Goal: Task Accomplishment & Management: Manage account settings

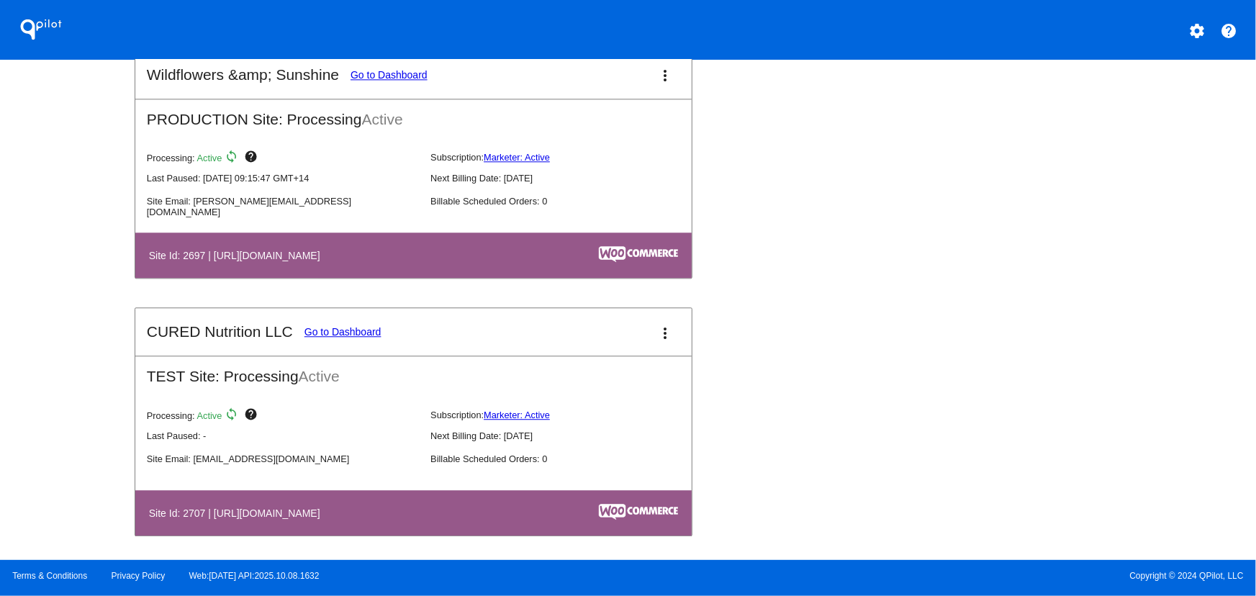
scroll to position [4439, 0]
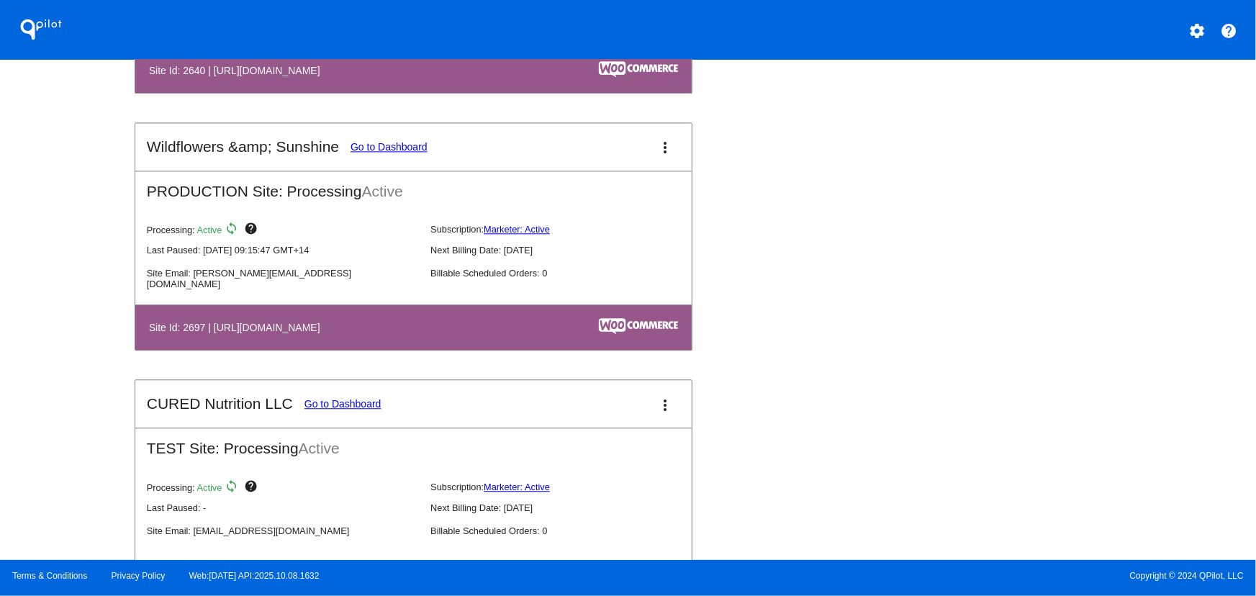
click at [661, 148] on mat-icon "more_vert" at bounding box center [665, 147] width 17 height 17
click at [627, 151] on link "view_list dashboard" at bounding box center [607, 148] width 134 height 17
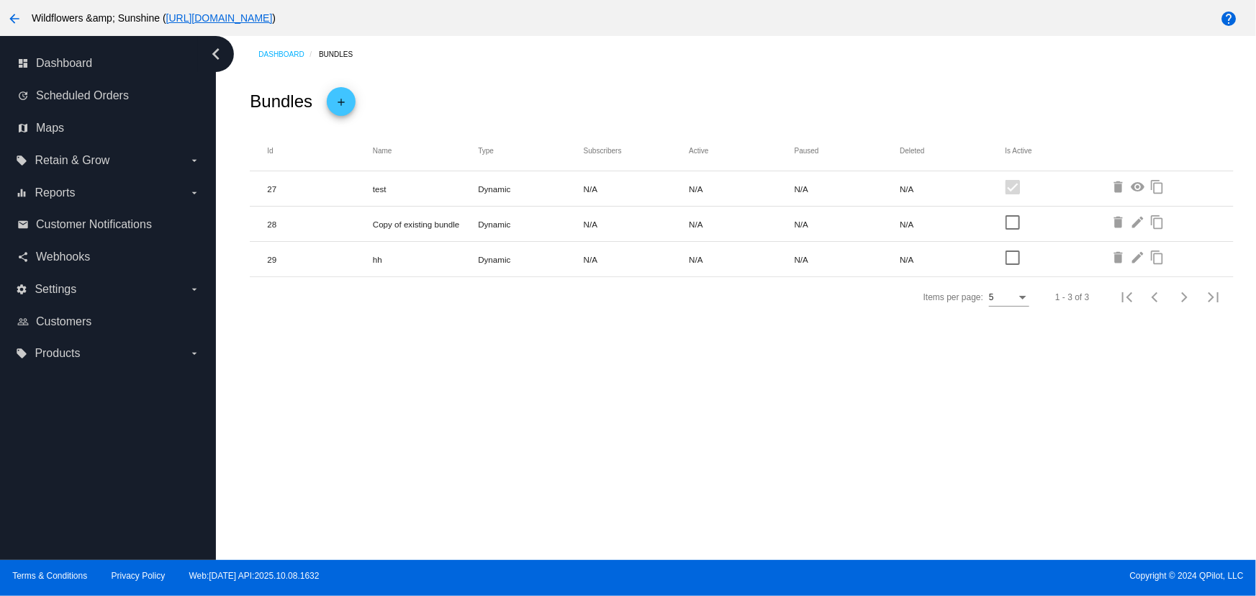
click at [339, 98] on mat-icon "add" at bounding box center [340, 105] width 17 height 24
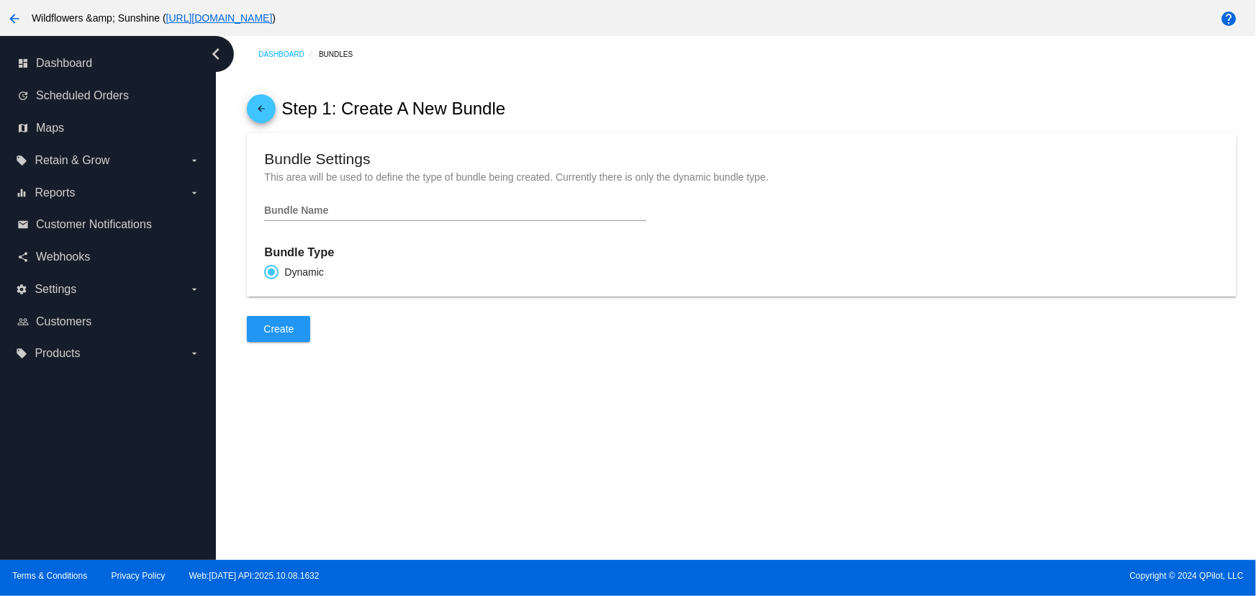
click at [264, 113] on mat-icon "arrow_back" at bounding box center [261, 112] width 17 height 24
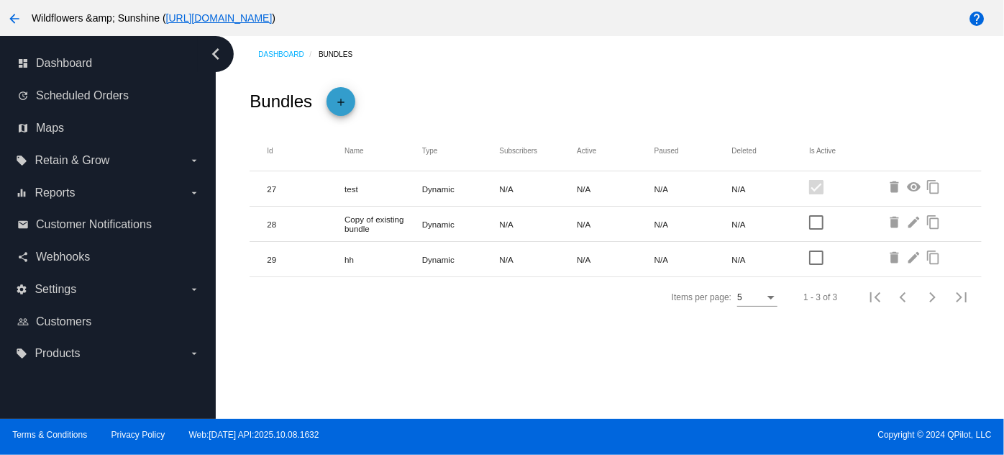
click at [343, 96] on mat-icon "add" at bounding box center [340, 105] width 17 height 24
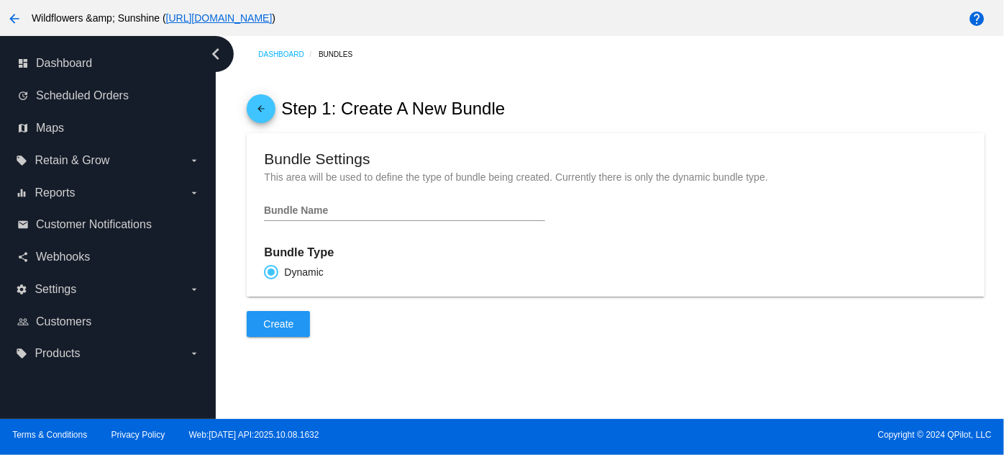
click at [329, 221] on div "Bundle Name" at bounding box center [404, 207] width 281 height 28
click at [317, 217] on input "Bundle Name" at bounding box center [404, 211] width 281 height 12
type input "Test 1"
click at [273, 326] on button "Create" at bounding box center [278, 324] width 63 height 26
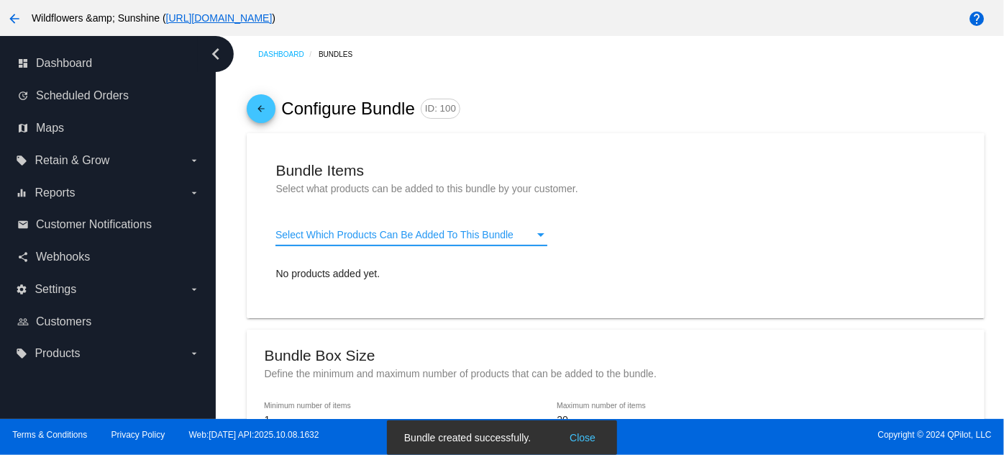
click at [367, 240] on span "Select Which Products Can Be Added To This Bundle" at bounding box center [395, 235] width 238 height 12
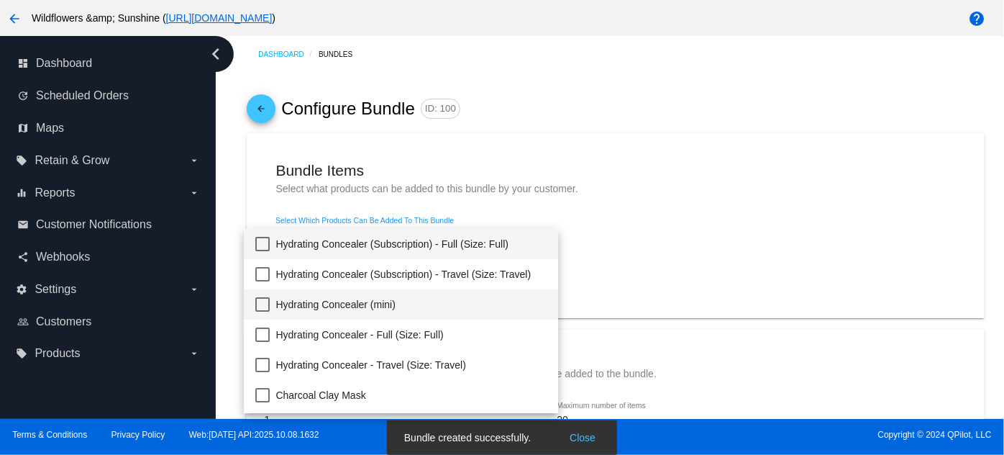
click at [345, 291] on span "Hydrating Concealer (mini)" at bounding box center [411, 304] width 271 height 30
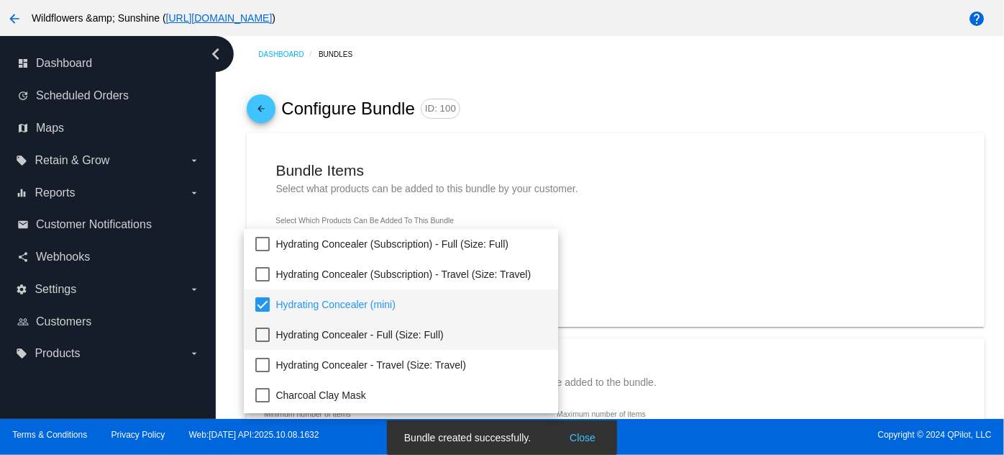
click at [325, 335] on span "Hydrating Concealer - Full (Size: Full)" at bounding box center [411, 334] width 271 height 30
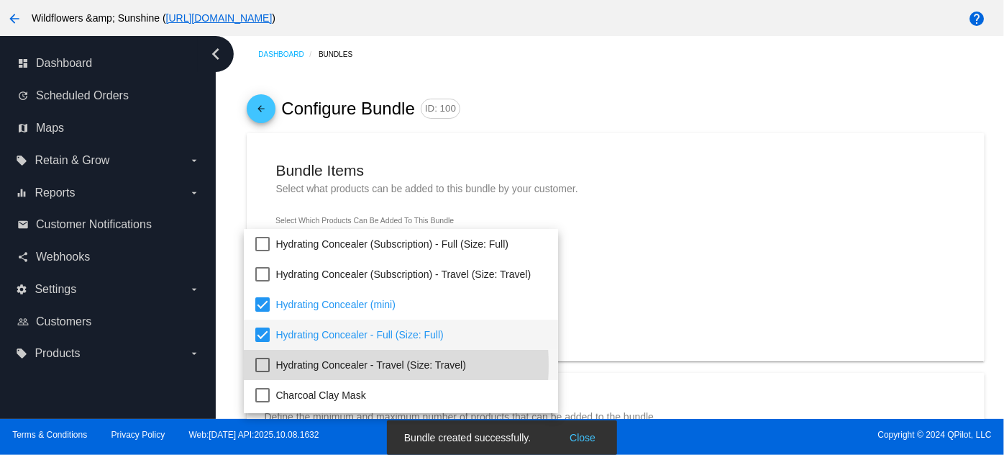
click at [326, 365] on span "Hydrating Concealer - Travel (Size: Travel)" at bounding box center [411, 365] width 271 height 30
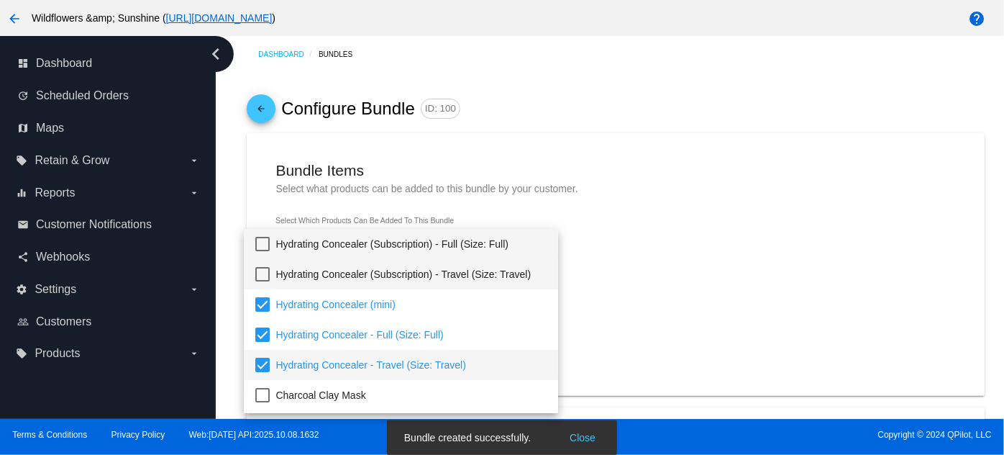
click at [295, 255] on span "Hydrating Concealer (Subscription) - Full (Size: Full)" at bounding box center [411, 244] width 271 height 30
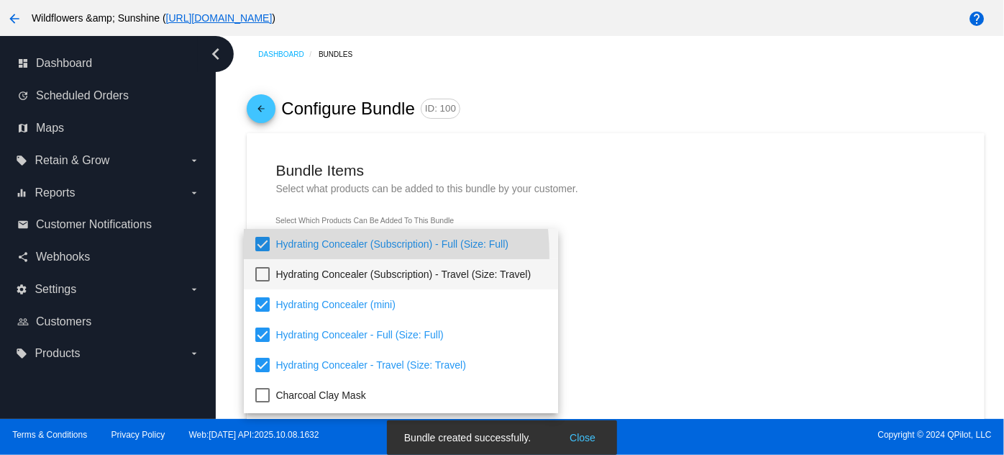
click at [282, 270] on span "Hydrating Concealer (Subscription) - Travel (Size: Travel)" at bounding box center [411, 274] width 271 height 30
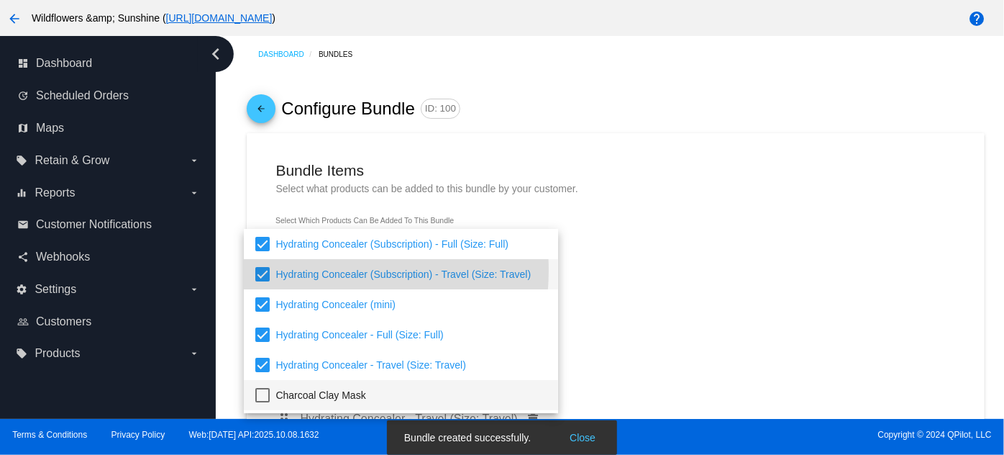
scroll to position [117, 0]
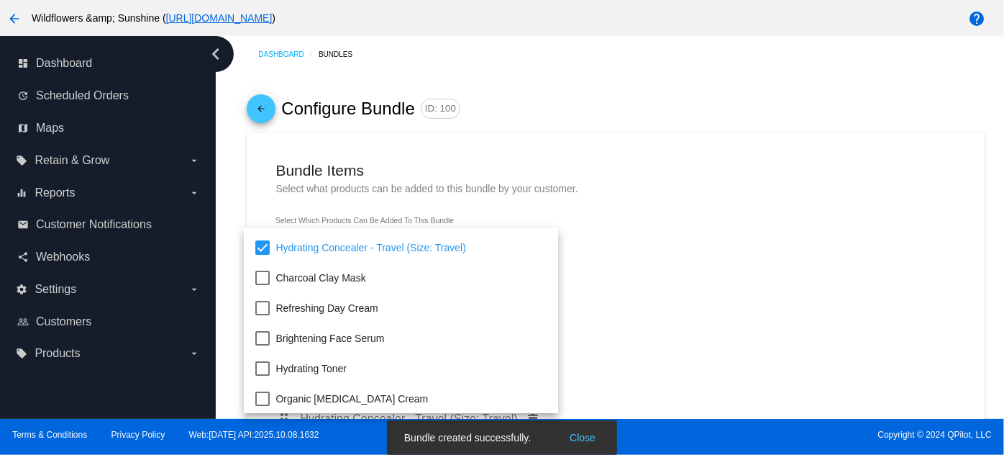
click at [717, 258] on div at bounding box center [502, 227] width 1004 height 455
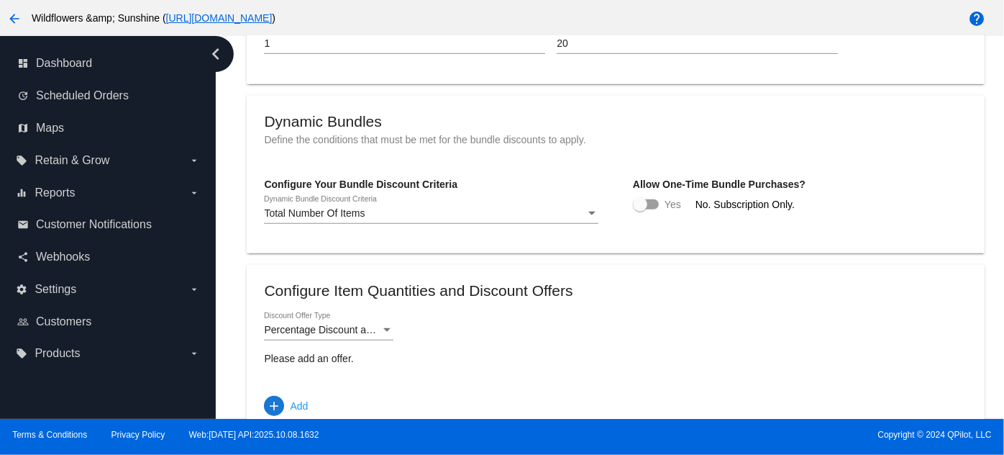
scroll to position [539, 0]
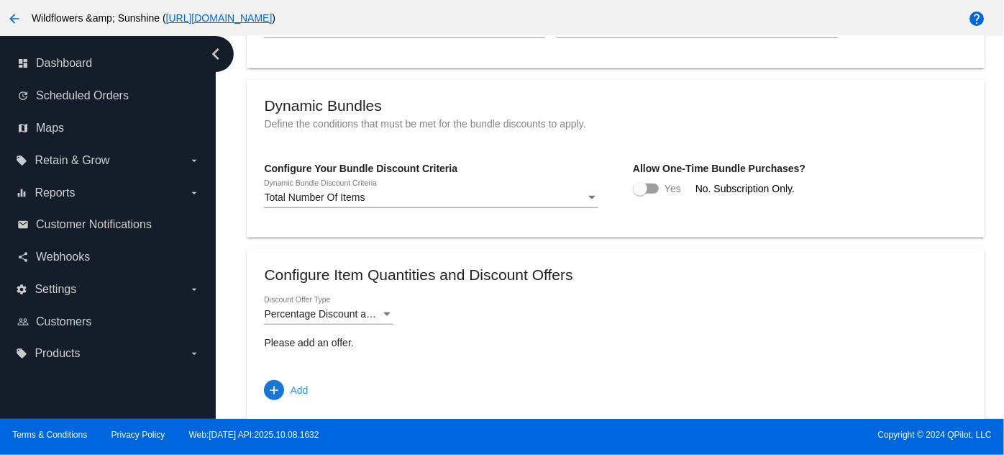
click at [639, 196] on div at bounding box center [640, 188] width 14 height 14
click at [640, 194] on input "checkbox" at bounding box center [640, 194] width 1 height 1
checkbox input "true"
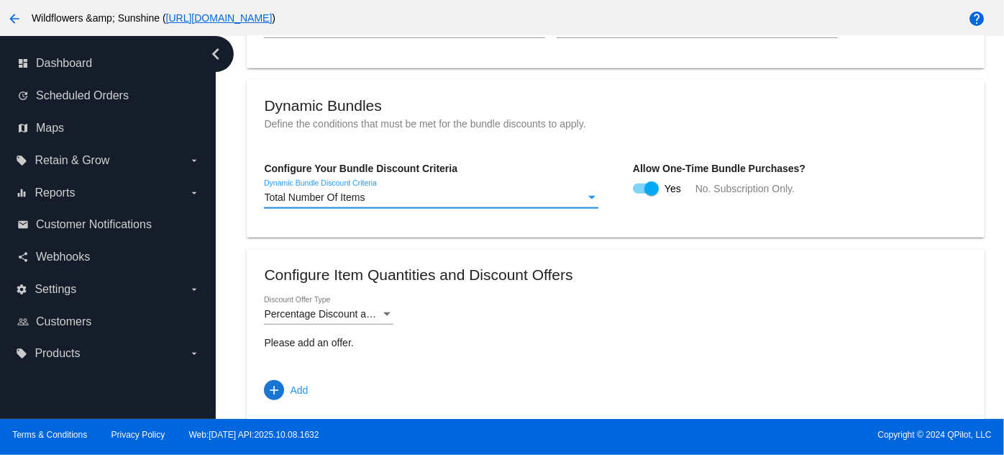
click at [381, 204] on div "Total Number Of Items" at bounding box center [425, 198] width 322 height 12
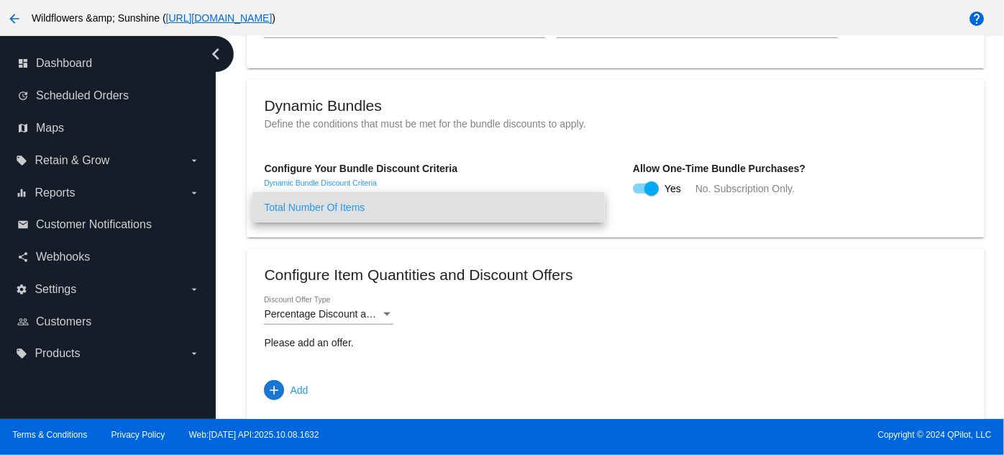
click at [340, 204] on span "Total Number Of Items" at bounding box center [429, 207] width 330 height 30
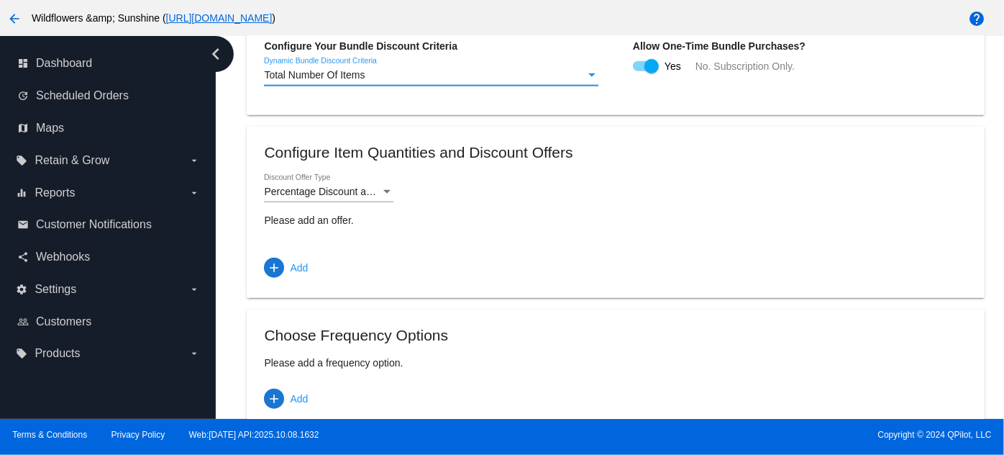
scroll to position [666, 0]
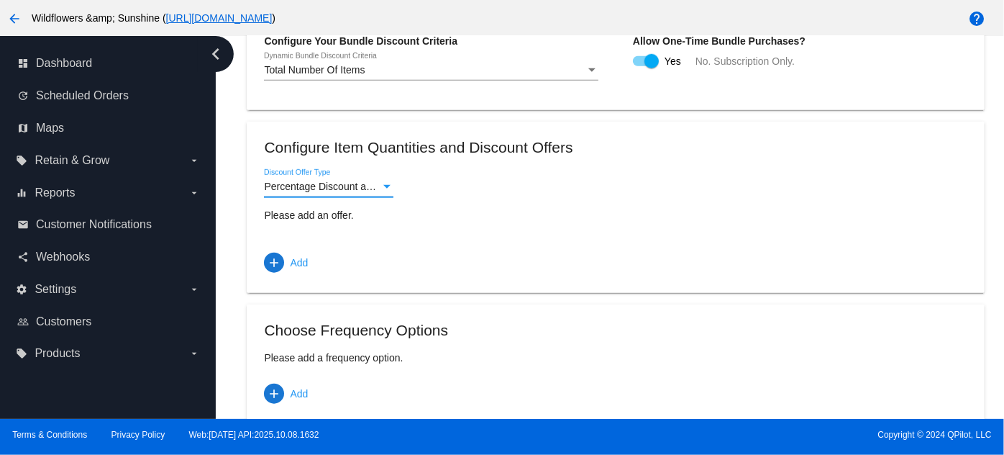
click at [294, 192] on span "Percentage Discount and Free Shipping" at bounding box center [353, 187] width 178 height 12
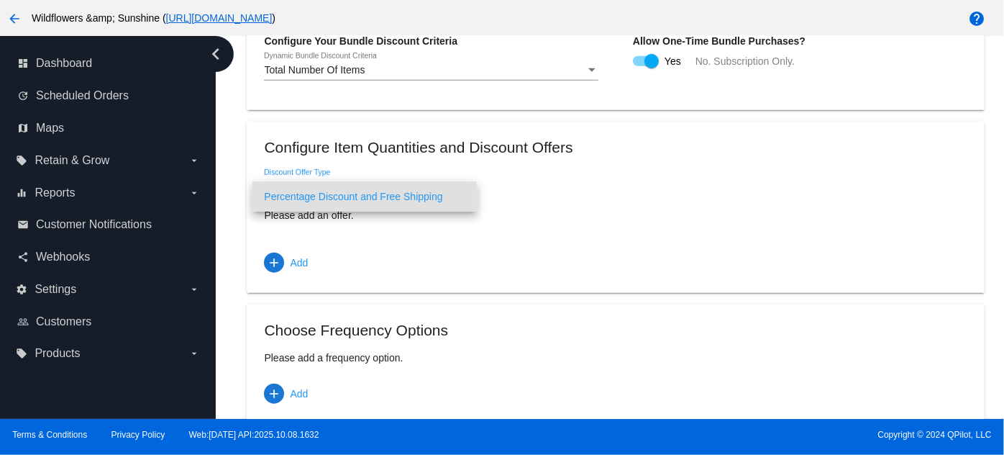
click at [294, 194] on span "Percentage Discount and Free Shipping" at bounding box center [364, 196] width 201 height 30
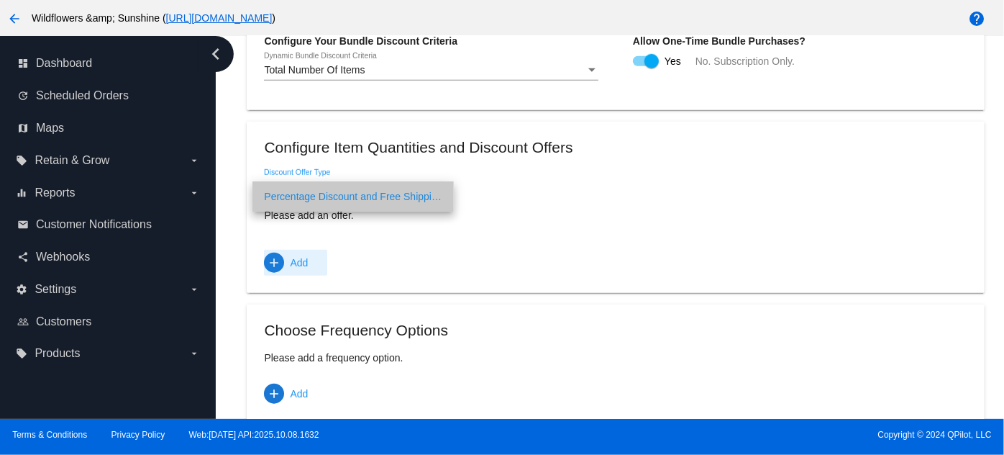
click at [269, 260] on span "add Add" at bounding box center [286, 263] width 44 height 26
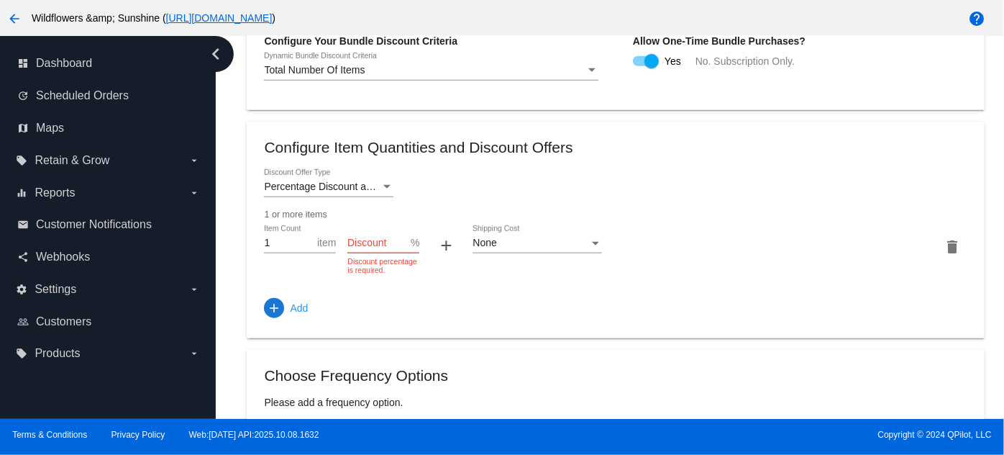
click at [376, 249] on input "Discount" at bounding box center [379, 243] width 63 height 12
type input "5"
click at [288, 315] on span "add Add" at bounding box center [286, 308] width 44 height 26
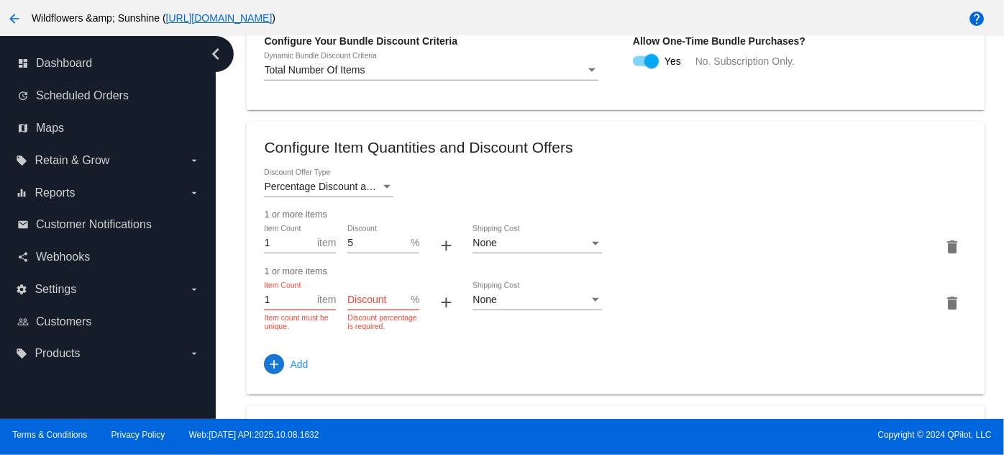
click at [375, 306] on input "Discount" at bounding box center [379, 300] width 63 height 12
type input "10"
click at [586, 323] on div "None Shipping Cost" at bounding box center [538, 302] width 130 height 41
click at [278, 306] on input "1" at bounding box center [290, 300] width 53 height 12
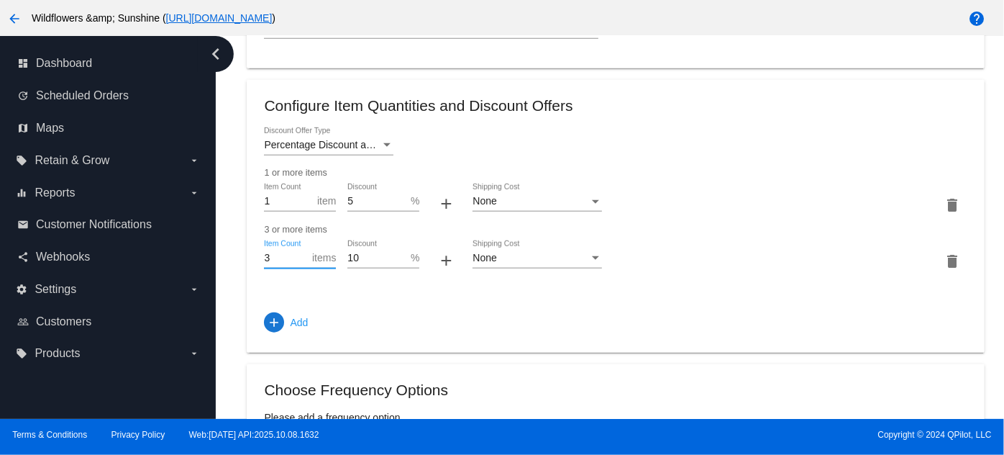
scroll to position [714, 0]
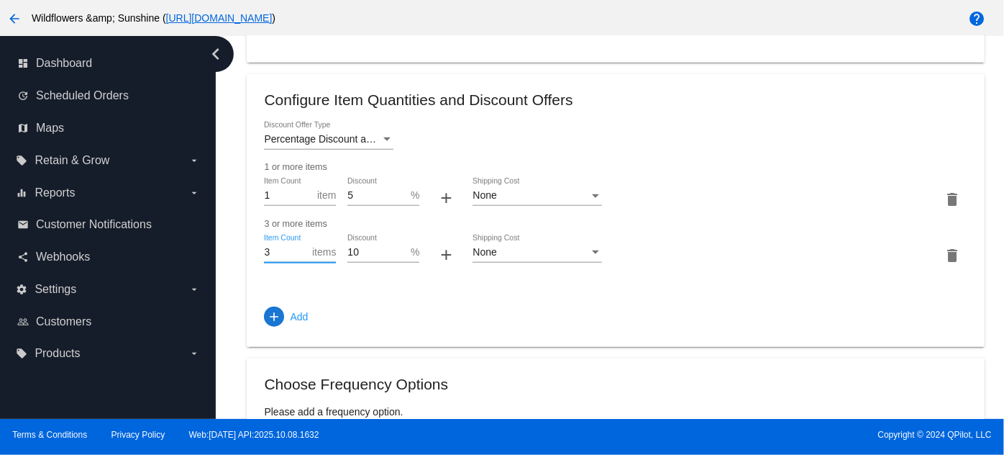
type input "3"
click at [283, 201] on input "1" at bounding box center [290, 196] width 53 height 12
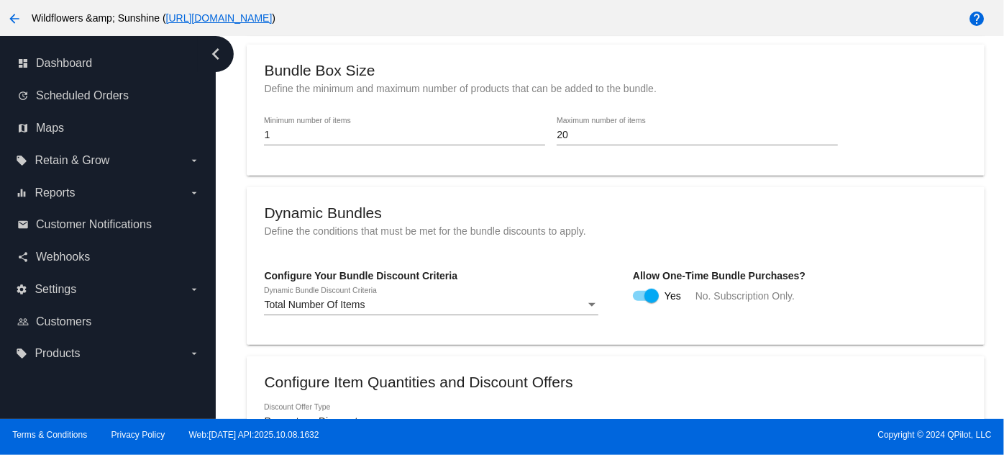
scroll to position [422, 0]
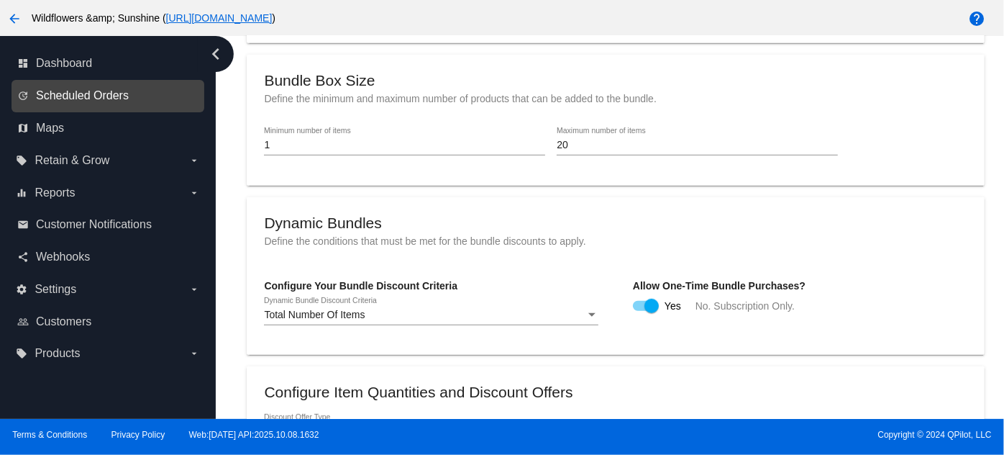
click at [106, 95] on span "Scheduled Orders" at bounding box center [82, 95] width 93 height 13
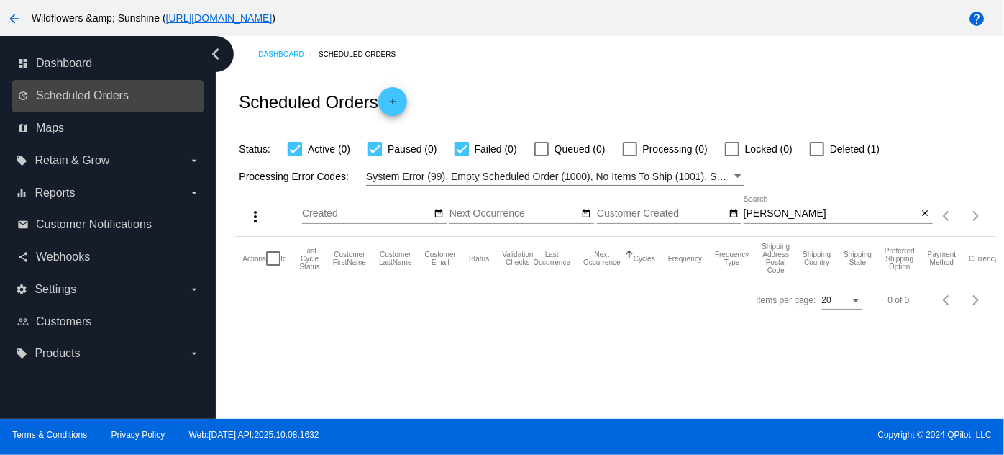
drag, startPoint x: 91, startPoint y: 94, endPoint x: 163, endPoint y: 82, distance: 72.2
click at [91, 94] on span "Scheduled Orders" at bounding box center [82, 95] width 93 height 13
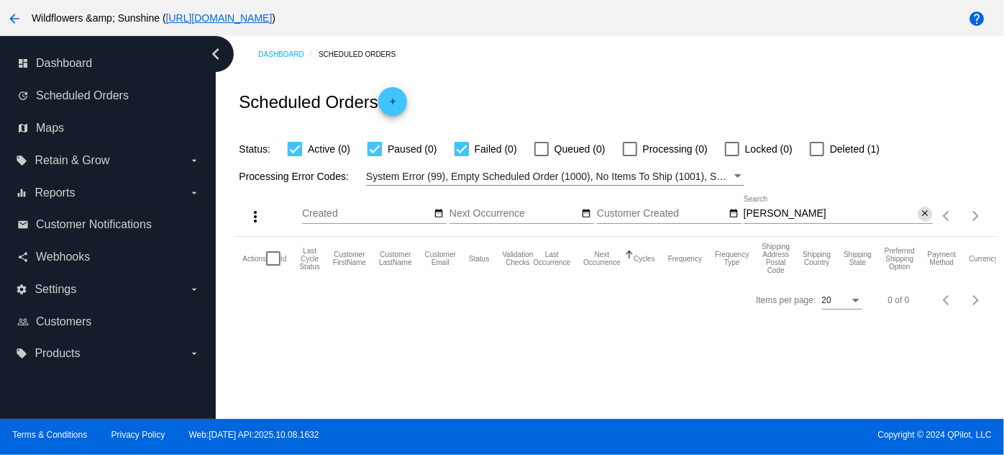
click at [928, 212] on mat-icon "close" at bounding box center [925, 214] width 10 height 12
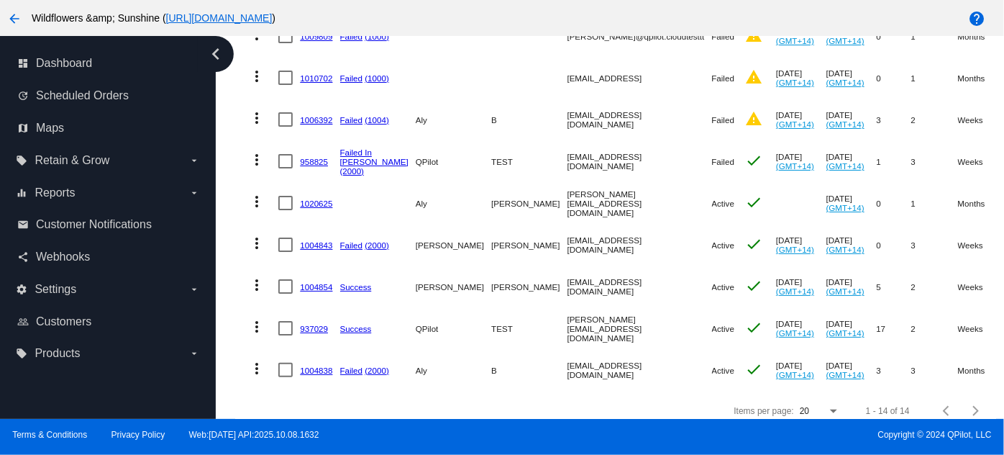
scroll to position [540, 0]
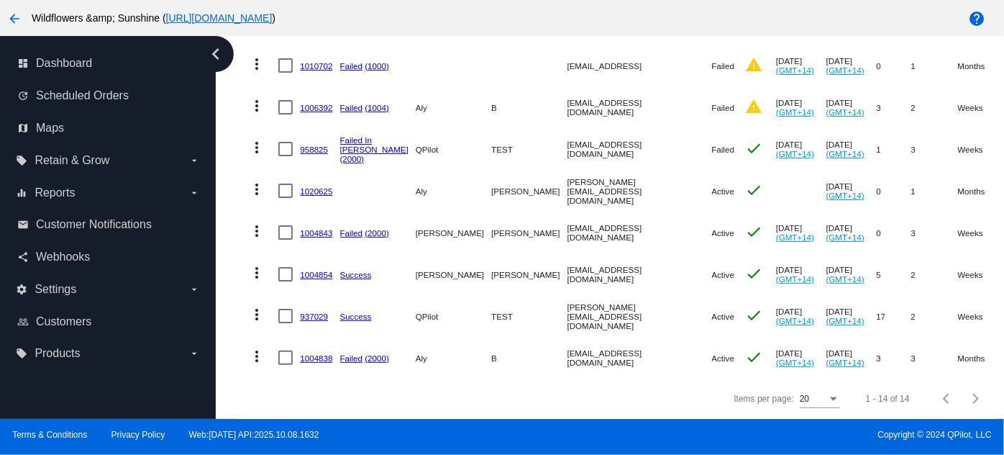
click at [318, 270] on link "1004854" at bounding box center [316, 274] width 32 height 9
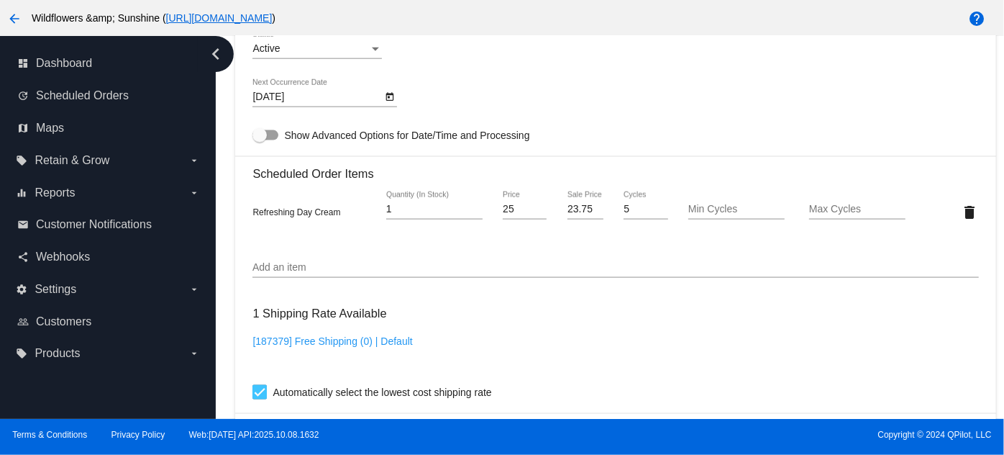
scroll to position [978, 0]
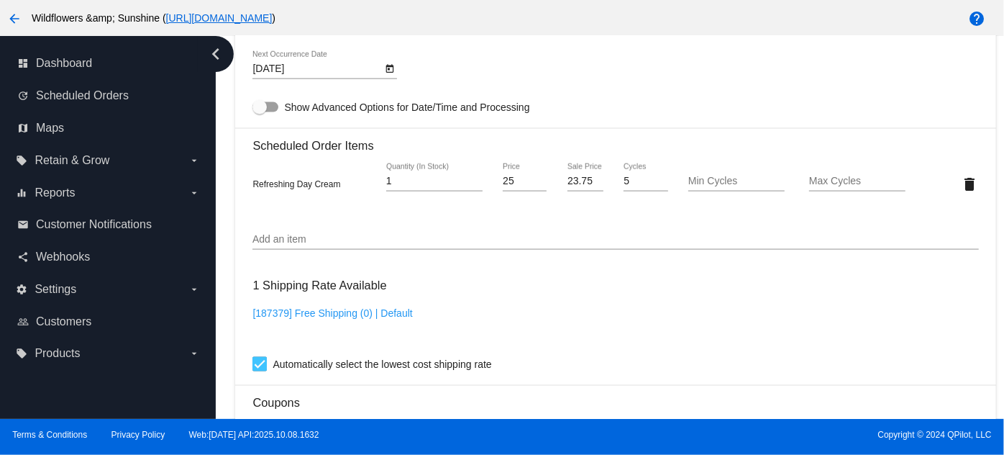
click at [308, 237] on div "Add an item" at bounding box center [616, 236] width 726 height 28
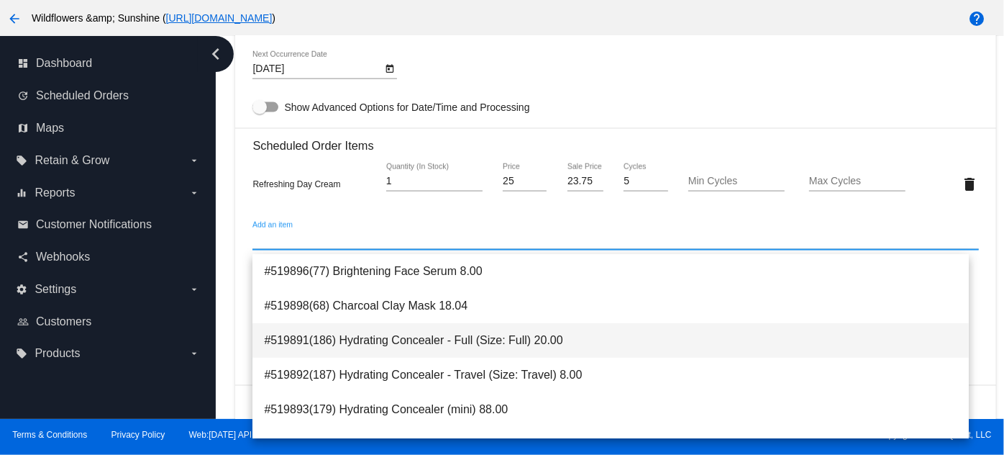
click at [395, 339] on span "#519891(186) Hydrating Concealer - Full (Size: Full) 20.00" at bounding box center [611, 340] width 694 height 35
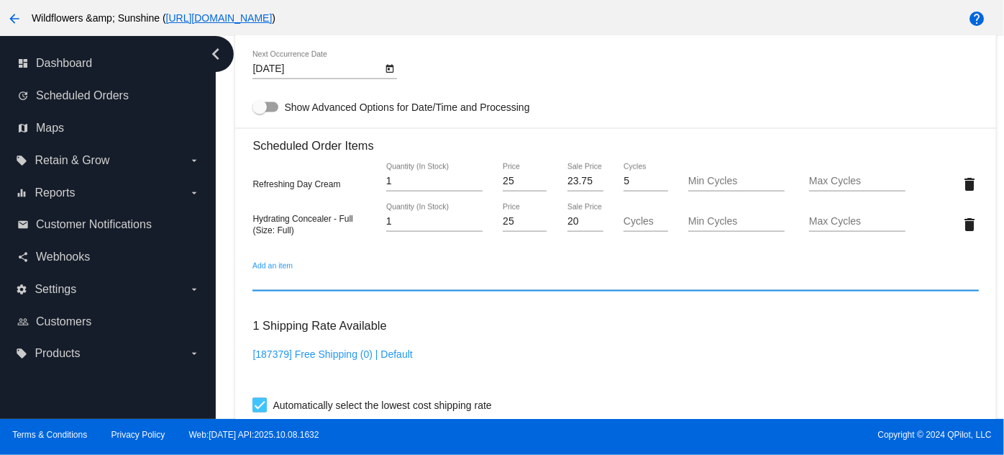
click at [473, 286] on input "Add an item" at bounding box center [616, 281] width 726 height 12
click at [576, 226] on input "20" at bounding box center [586, 222] width 36 height 12
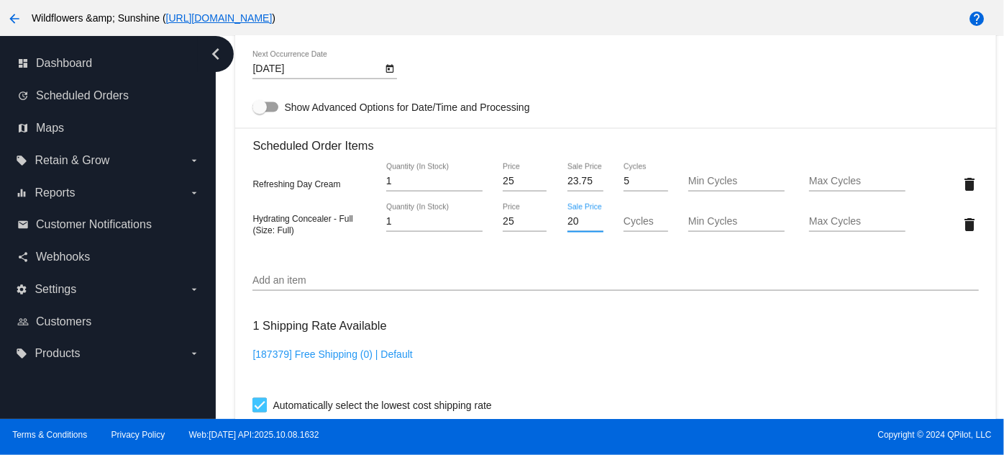
drag, startPoint x: 573, startPoint y: 227, endPoint x: 544, endPoint y: 225, distance: 28.9
click at [544, 225] on div "Hydrating Concealer - Full (Size: Full) 1 Quantity (In Stock) 25 Price 20 Sale …" at bounding box center [616, 224] width 726 height 41
type input "0"
click at [584, 242] on mat-card "Customer 6983179: [PERSON_NAME] [EMAIL_ADDRESS][DOMAIN_NAME] Customer Shipping …" at bounding box center [615, 195] width 761 height 1530
click at [548, 299] on div "Add an item" at bounding box center [616, 283] width 726 height 41
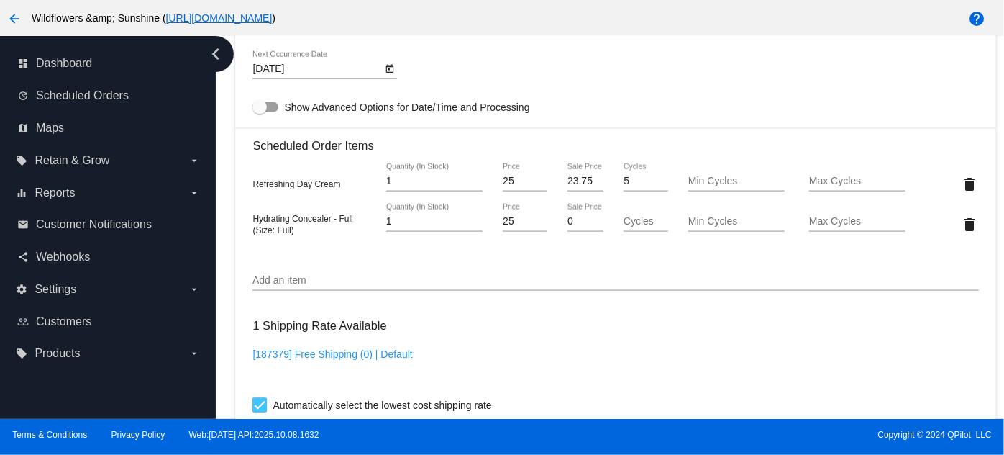
click at [409, 286] on input "Add an item" at bounding box center [616, 281] width 726 height 12
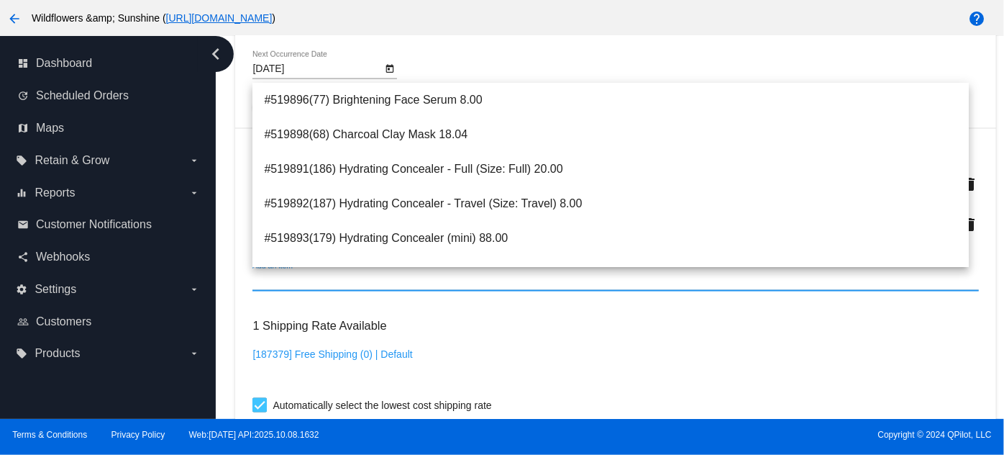
scroll to position [161, 0]
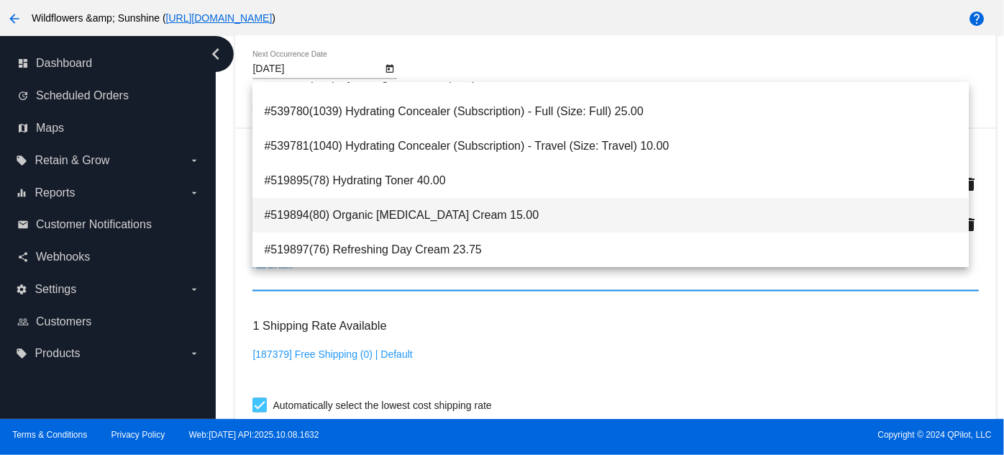
click at [418, 227] on span "#519894(80) Organic [MEDICAL_DATA] Cream 15.00" at bounding box center [611, 215] width 694 height 35
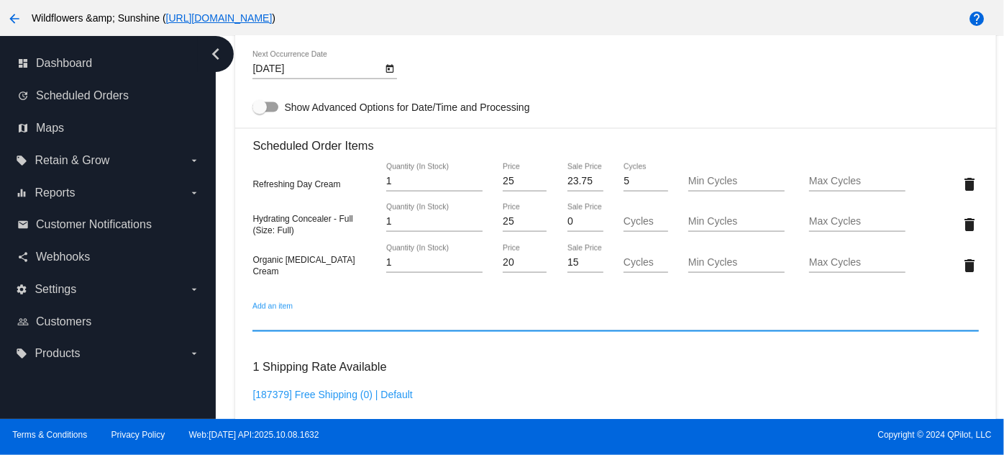
drag, startPoint x: 779, startPoint y: 218, endPoint x: 821, endPoint y: 226, distance: 43.2
click at [779, 219] on div "Min Cycles" at bounding box center [736, 224] width 121 height 41
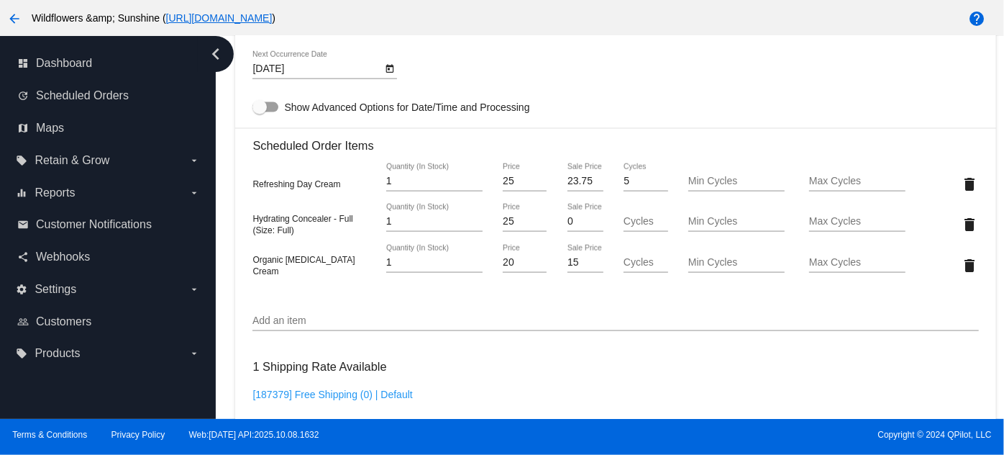
click at [829, 222] on input "Max Cycles" at bounding box center [857, 222] width 96 height 12
type input "6"
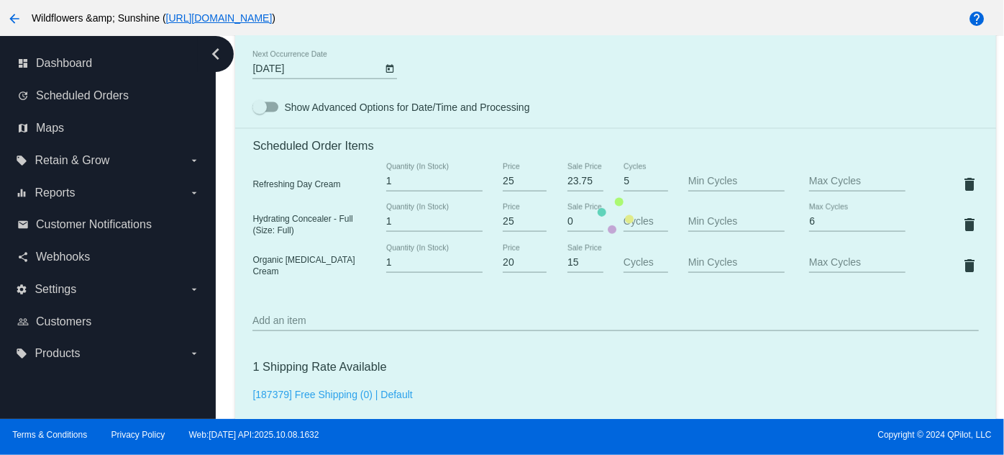
click at [750, 232] on mat-card "Customer 6983179: [PERSON_NAME] [EMAIL_ADDRESS][DOMAIN_NAME] Customer Shipping …" at bounding box center [615, 215] width 761 height 1571
click at [735, 222] on mat-card "Customer 6983179: [PERSON_NAME] [EMAIL_ADDRESS][DOMAIN_NAME] Customer Shipping …" at bounding box center [615, 215] width 761 height 1571
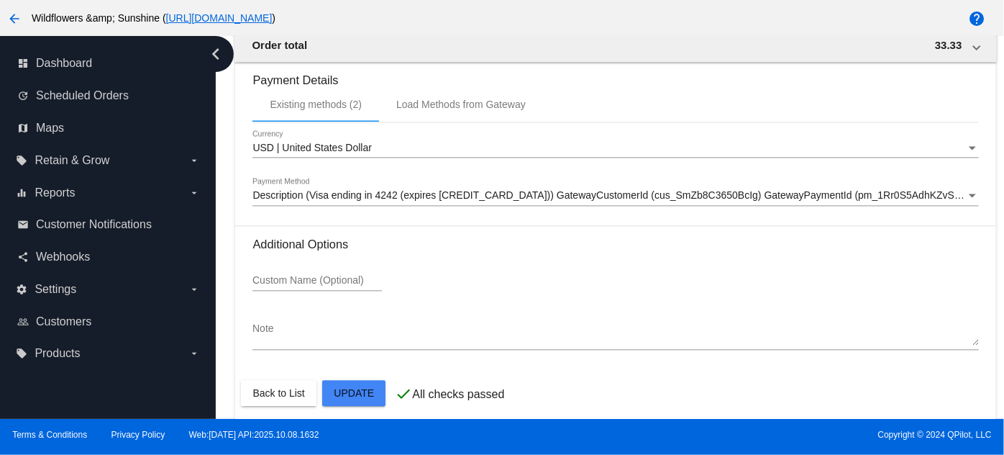
scroll to position [1567, 0]
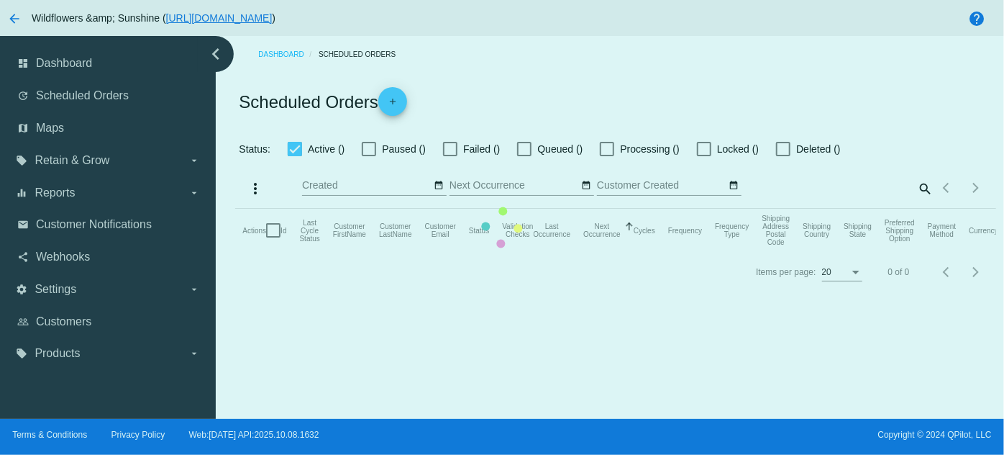
checkbox input "true"
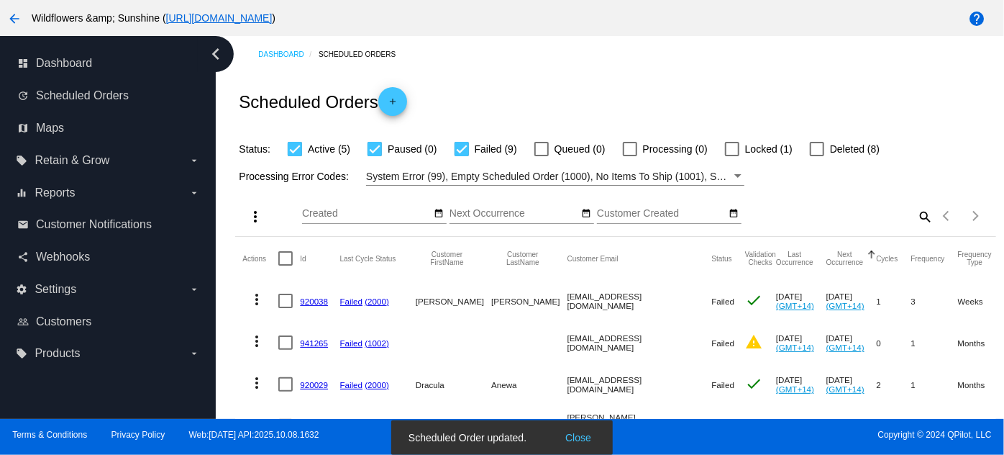
click at [472, 150] on label "Failed (9)" at bounding box center [486, 148] width 63 height 17
click at [462, 156] on input "Failed (9)" at bounding box center [461, 156] width 1 height 1
checkbox input "false"
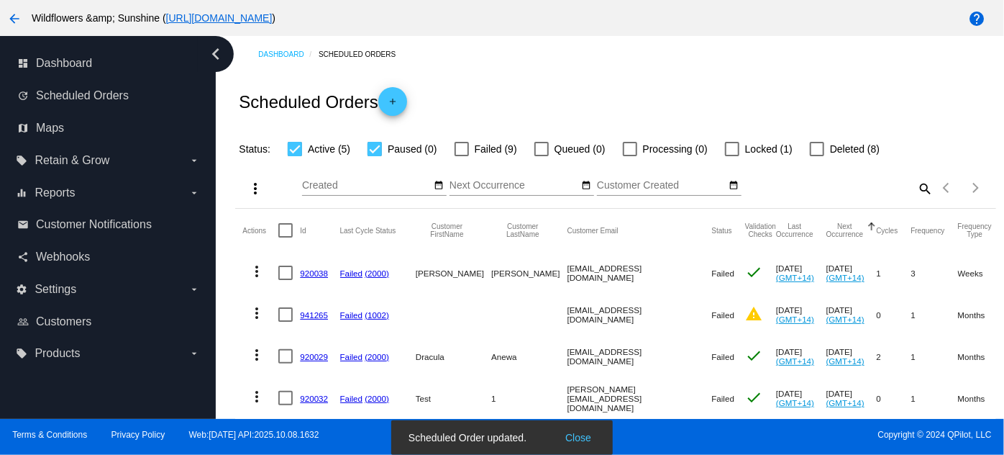
click at [374, 148] on div at bounding box center [375, 149] width 14 height 14
click at [374, 156] on input "Paused (0)" at bounding box center [374, 156] width 1 height 1
checkbox input "false"
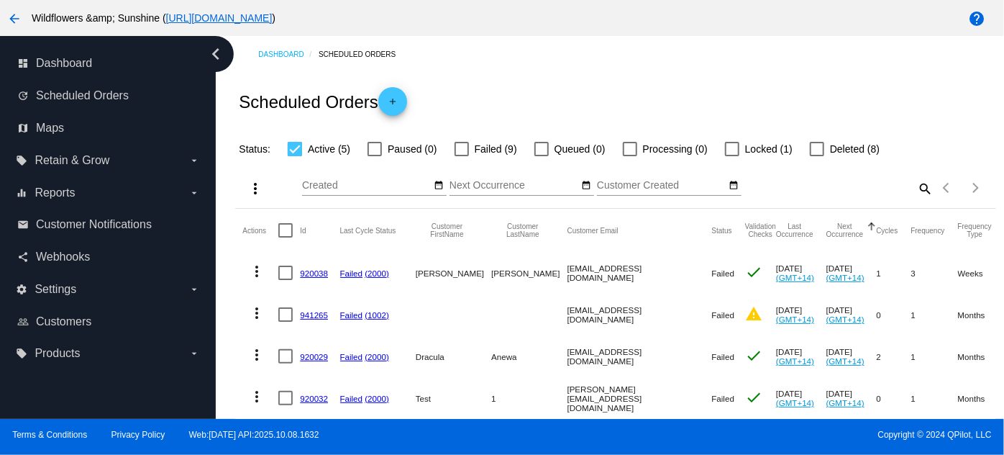
click at [653, 91] on div "Scheduled Orders add" at bounding box center [615, 102] width 761 height 58
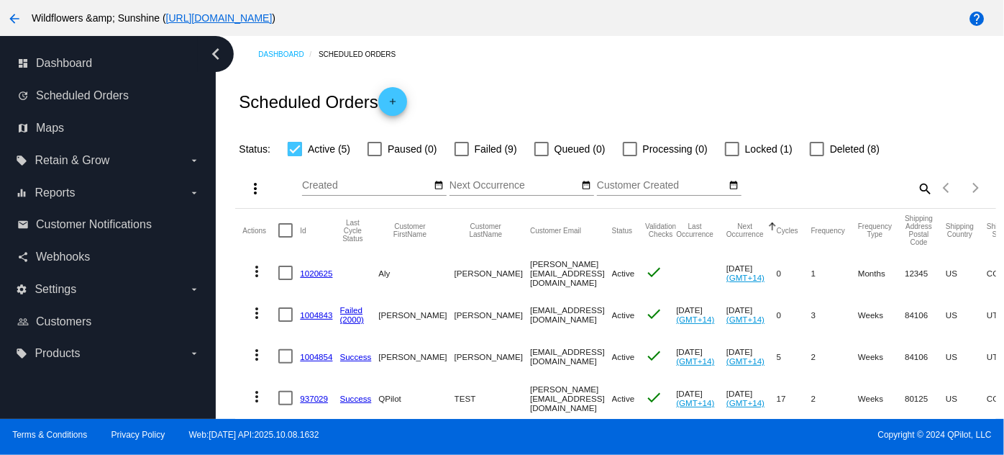
drag, startPoint x: 992, startPoint y: 100, endPoint x: 983, endPoint y: 129, distance: 30.3
click at [989, 151] on div "Dashboard Scheduled Orders Scheduled Orders add Status: Active (5) Paused (0) F…" at bounding box center [615, 268] width 777 height 465
click at [985, 118] on div "Scheduled Orders add" at bounding box center [615, 102] width 761 height 58
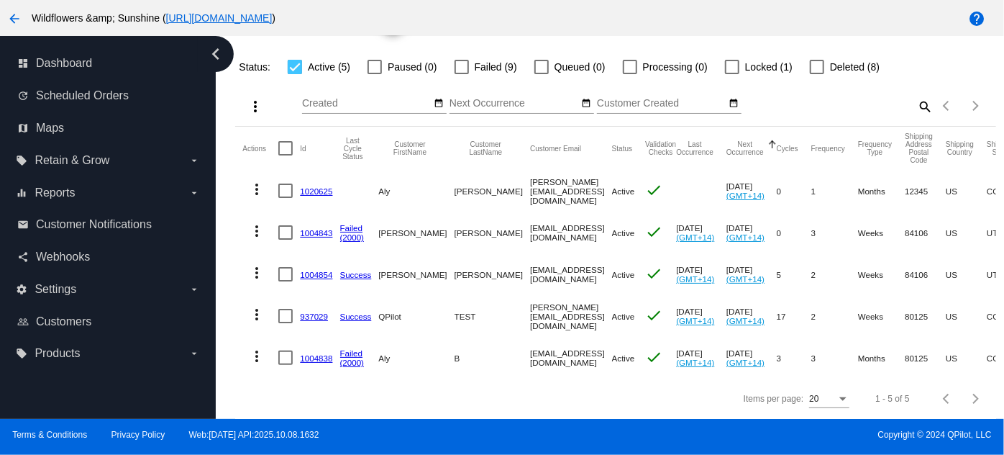
scroll to position [133, 0]
click at [766, 95] on div "search" at bounding box center [838, 106] width 189 height 22
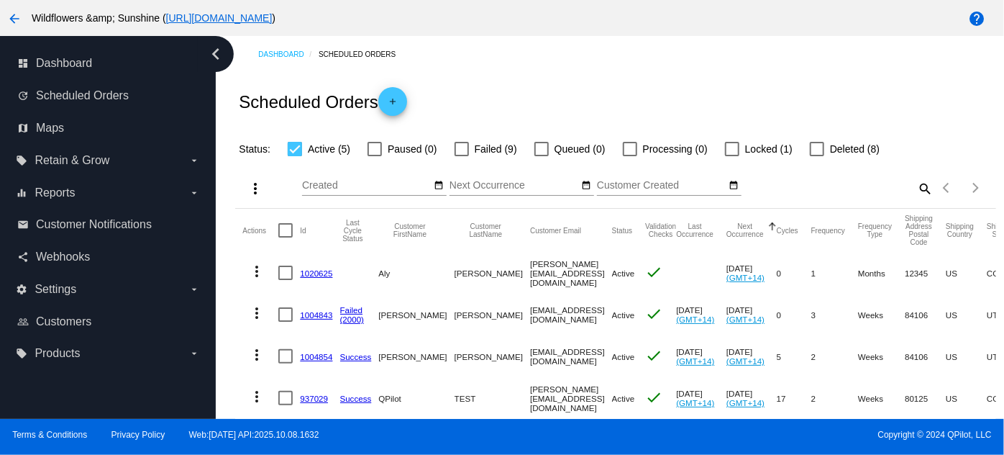
click at [715, 71] on div "Dashboard Scheduled Orders Scheduled Orders add Status: Active (5) Paused (0) F…" at bounding box center [615, 268] width 777 height 465
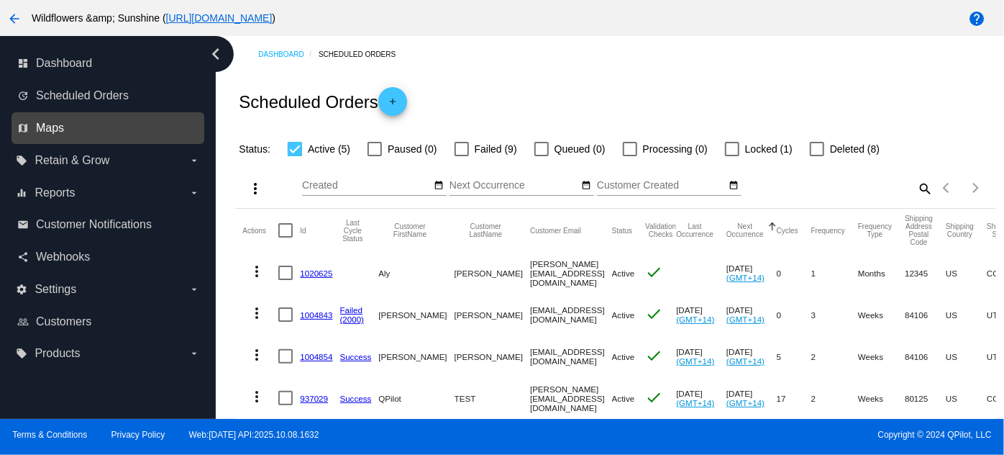
click at [52, 122] on span "Maps" at bounding box center [50, 128] width 28 height 13
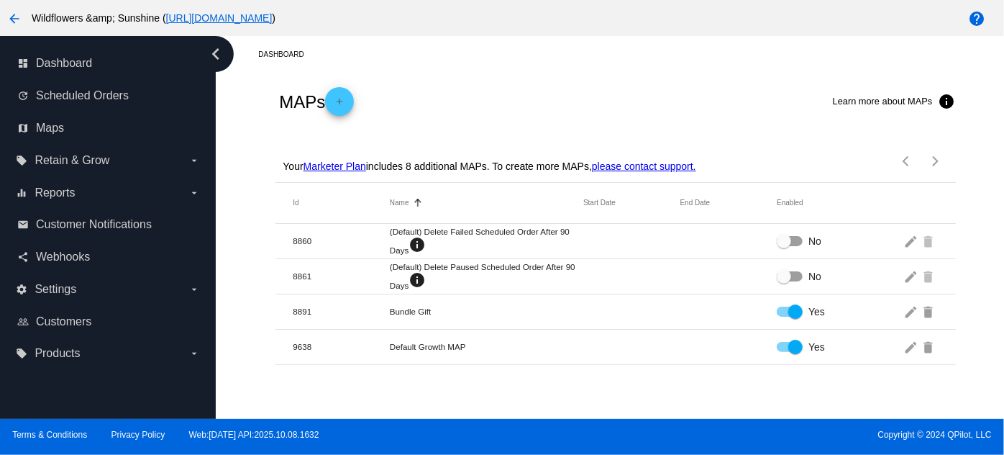
click at [344, 98] on mat-icon "add" at bounding box center [339, 104] width 17 height 17
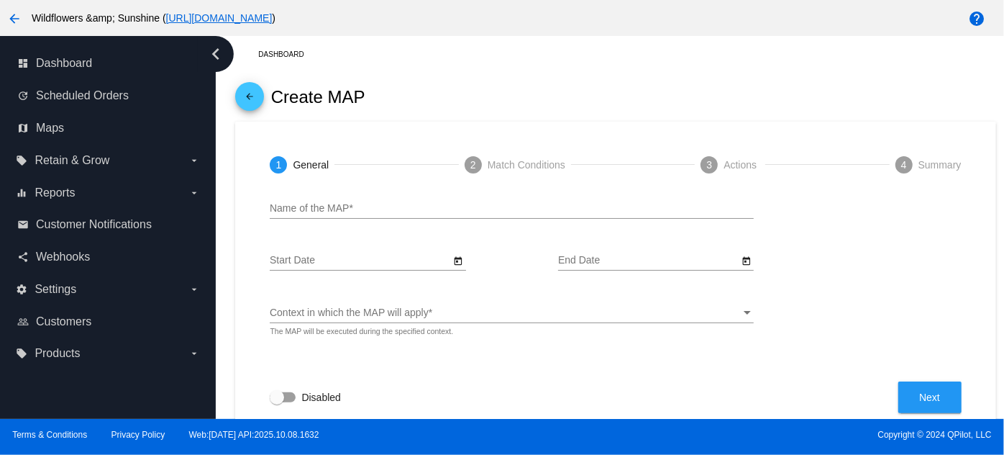
drag, startPoint x: 993, startPoint y: 142, endPoint x: 996, endPoint y: 155, distance: 13.3
click at [996, 155] on div "Dashboard arrow_back Create MAP 1 General 2 Match Conditions 3 Actions 4 Summar…" at bounding box center [610, 227] width 789 height 383
click at [334, 204] on input "Name of the MAP *" at bounding box center [512, 209] width 484 height 12
type input "Reward every 3rd cycle"
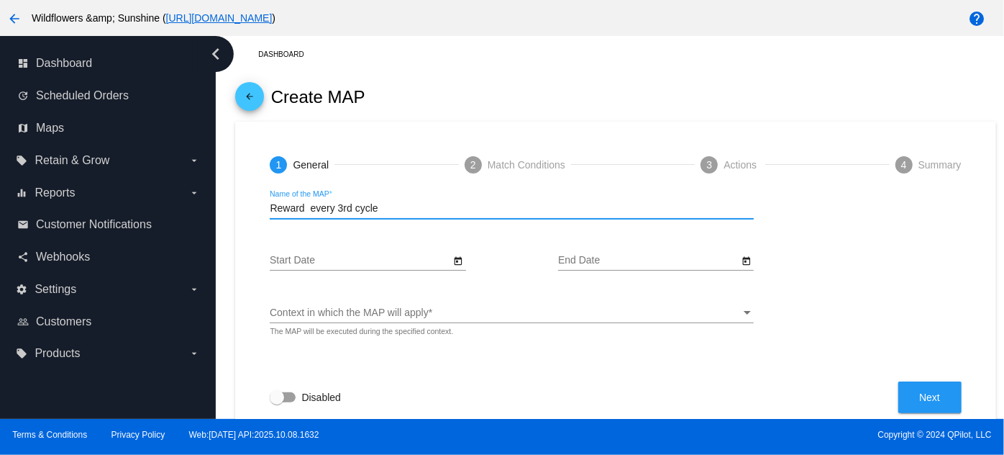
click at [398, 307] on div "Context in which the MAP will apply Context in which the MAP will apply *" at bounding box center [512, 309] width 484 height 28
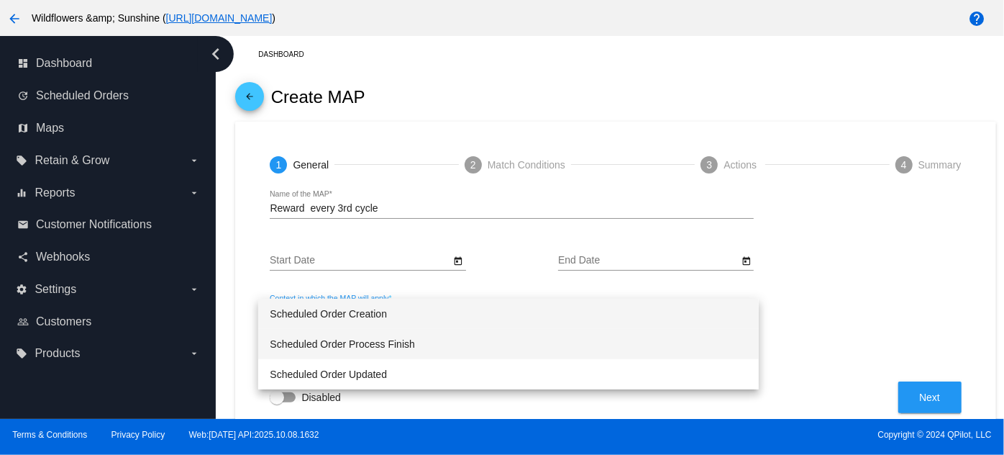
click at [343, 339] on span "Scheduled Order Process Finish" at bounding box center [508, 344] width 477 height 30
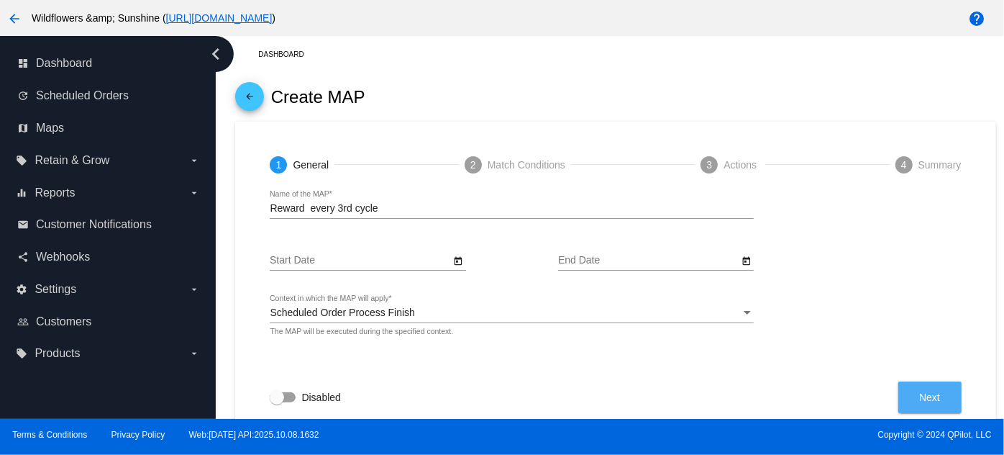
click at [925, 399] on span "Next" at bounding box center [930, 397] width 21 height 12
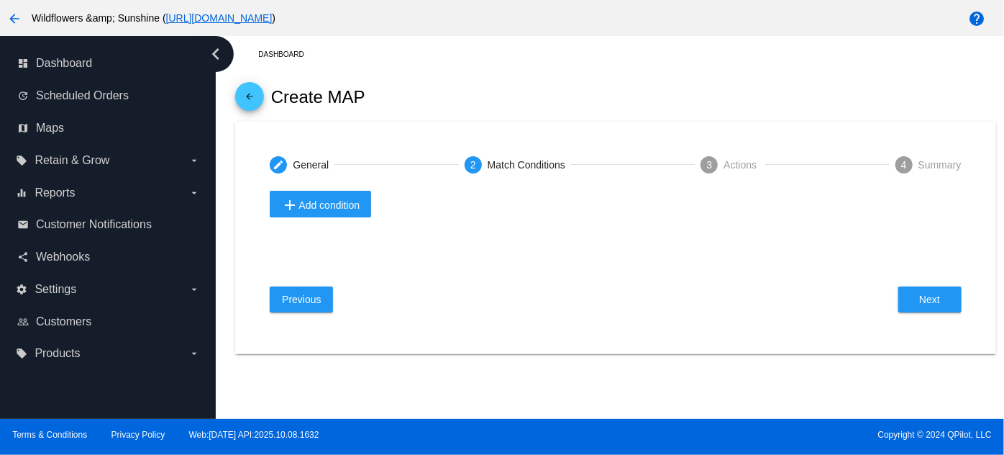
click at [319, 207] on span "add Add condition" at bounding box center [320, 204] width 78 height 17
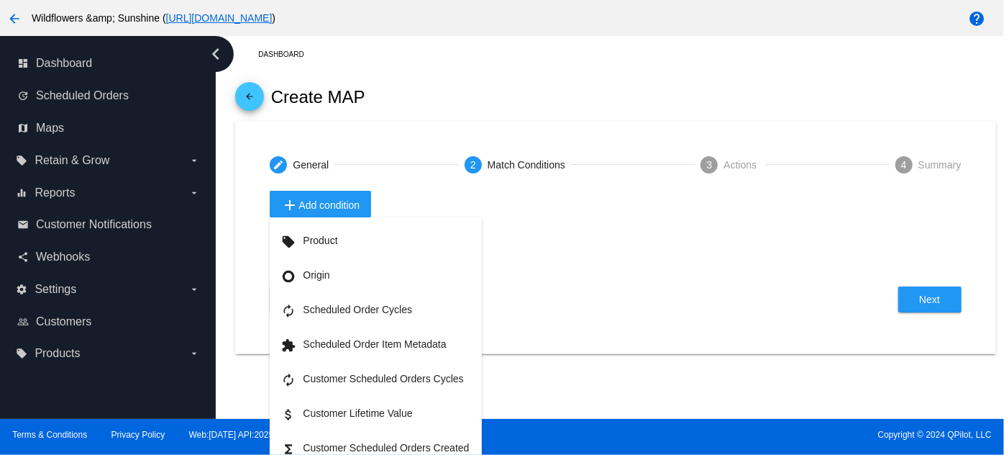
click at [732, 328] on div at bounding box center [502, 227] width 1004 height 455
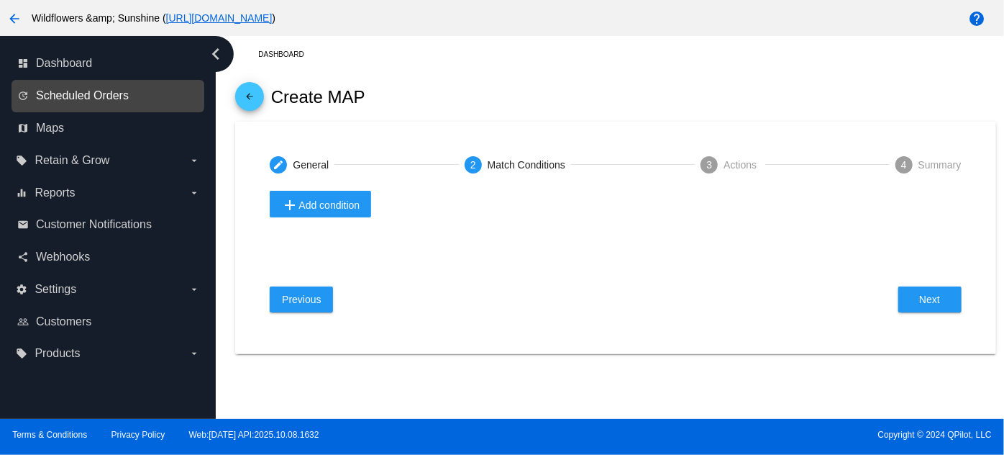
click at [73, 95] on span "Scheduled Orders" at bounding box center [82, 95] width 93 height 13
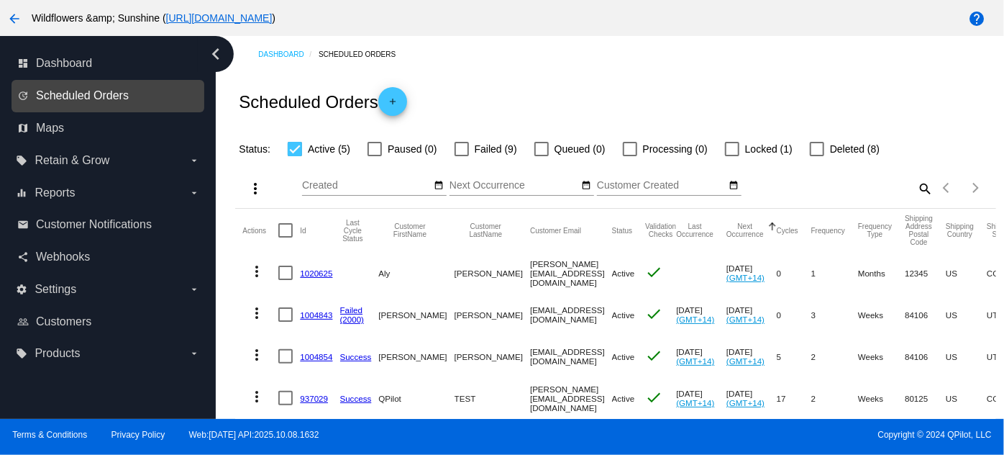
click at [75, 98] on span "Scheduled Orders" at bounding box center [82, 95] width 93 height 13
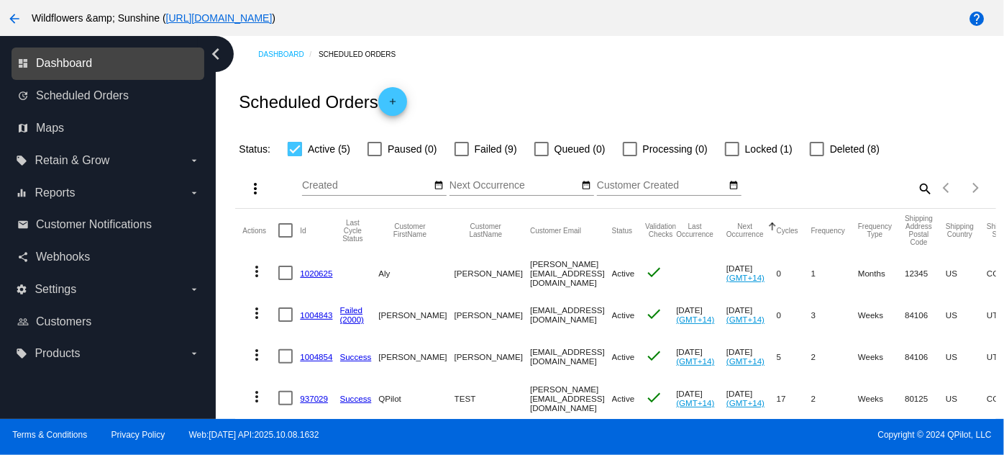
click at [65, 68] on span "Dashboard" at bounding box center [64, 63] width 56 height 13
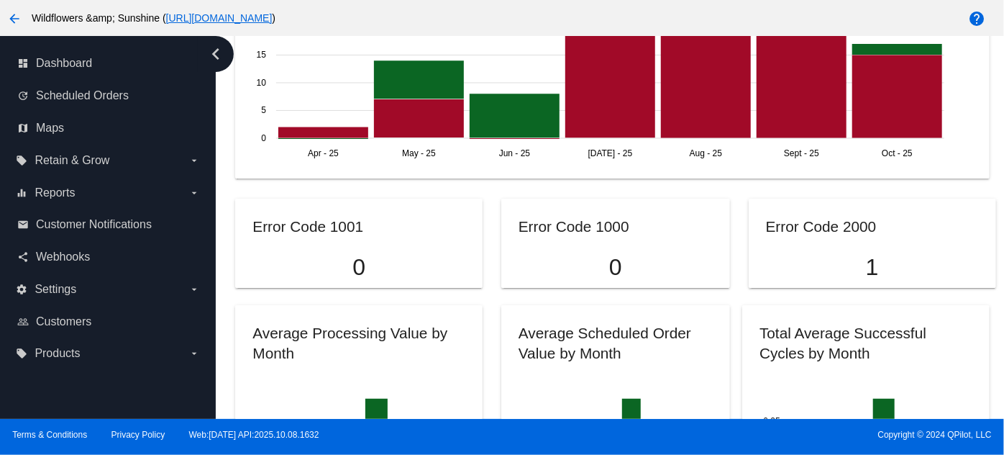
scroll to position [1216, 0]
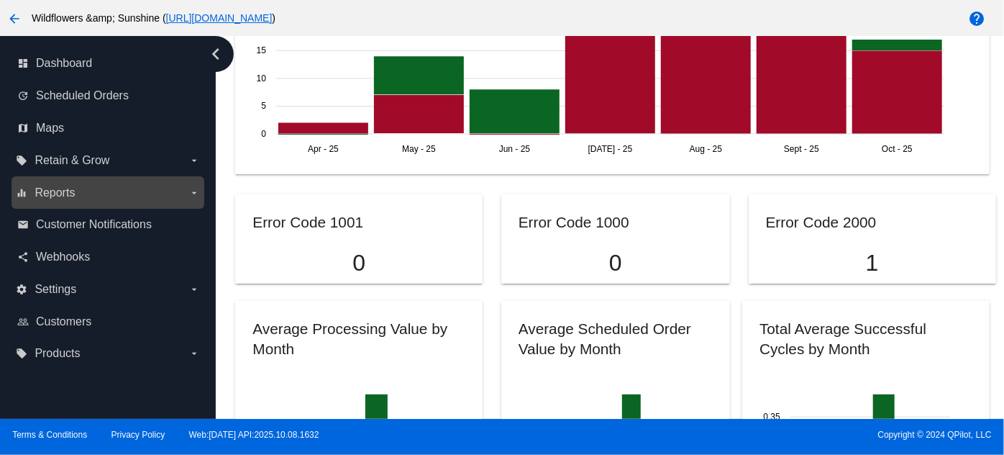
click at [51, 197] on span "Reports" at bounding box center [55, 192] width 40 height 13
click at [0, 0] on input "equalizer Reports arrow_drop_down" at bounding box center [0, 0] width 0 height 0
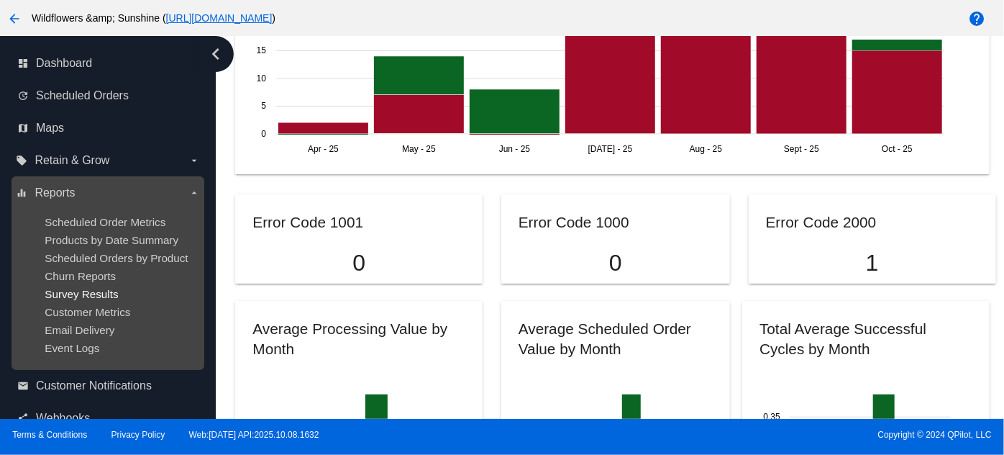
click at [75, 297] on span "Survey Results" at bounding box center [81, 294] width 73 height 12
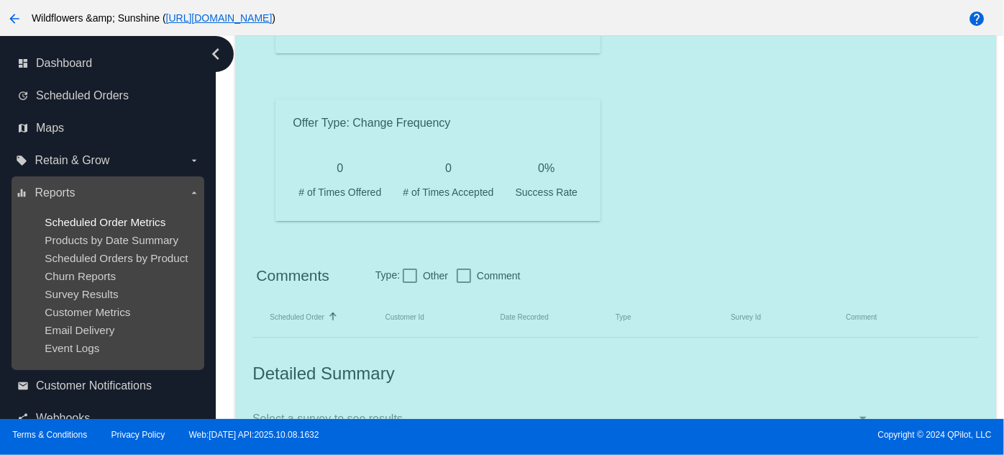
click at [86, 224] on span "Scheduled Order Metrics" at bounding box center [105, 222] width 121 height 12
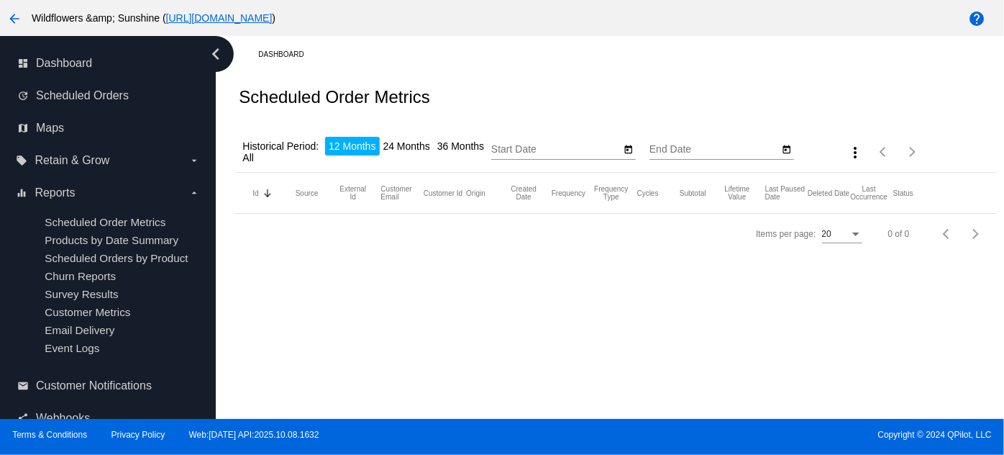
type input "[DATE]"
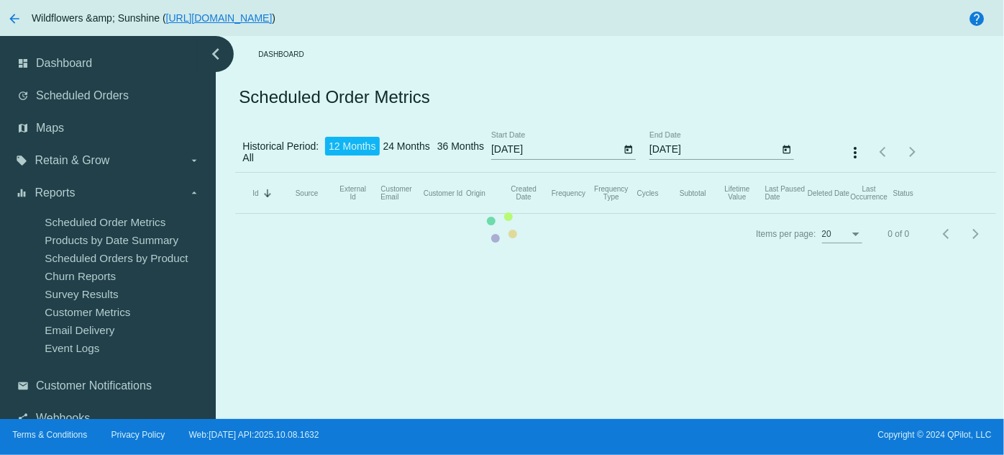
click at [476, 191] on mat-table "Id Sorted by Id descending Source External Id Customer Email Customer Id Origin…" at bounding box center [615, 193] width 761 height 41
click at [476, 194] on mat-table "Id Sorted by Id descending Source External Id Customer Email Customer Id Origin…" at bounding box center [615, 193] width 761 height 41
click at [483, 196] on mat-table "Id Sorted by Id descending Source External Id Customer Email Customer Id Origin…" at bounding box center [615, 193] width 761 height 41
drag, startPoint x: 359, startPoint y: 243, endPoint x: 59, endPoint y: 27, distance: 369.6
click at [357, 214] on mat-table "Id Sorted by Id descending Source External Id Customer Email Customer Id Origin…" at bounding box center [615, 193] width 761 height 41
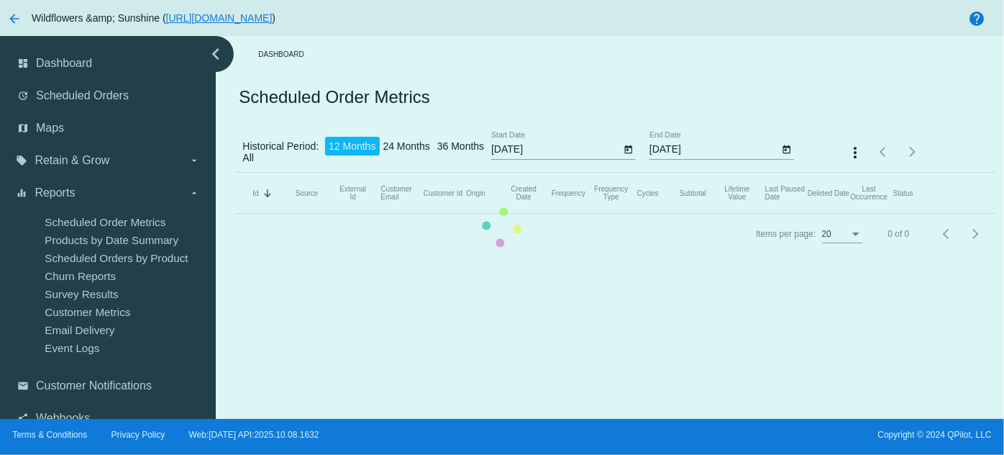
click at [235, 214] on mat-table "Id Sorted by Id descending Source External Id Customer Email Customer Id Origin…" at bounding box center [615, 193] width 761 height 41
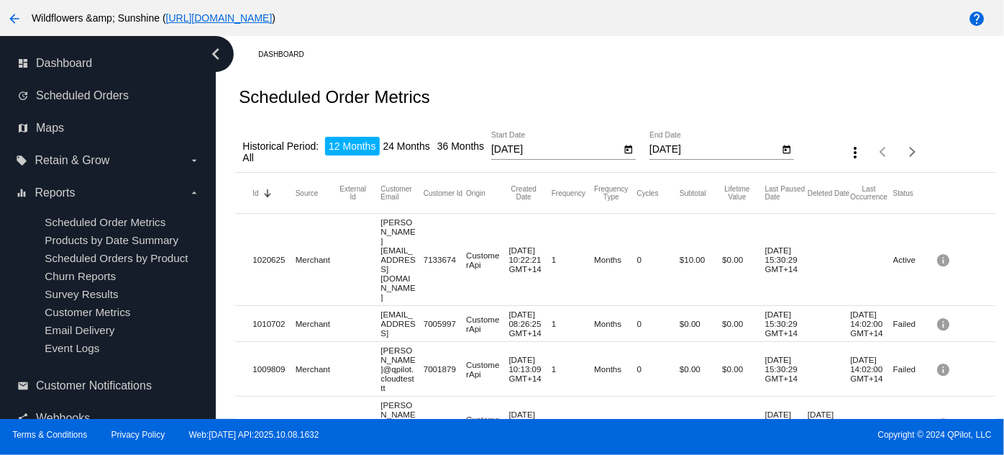
drag, startPoint x: 737, startPoint y: 87, endPoint x: 762, endPoint y: 140, distance: 58.2
click at [737, 86] on div "Scheduled Order Metrics" at bounding box center [615, 97] width 761 height 49
click at [872, 58] on div "Dashboard" at bounding box center [627, 54] width 738 height 22
click at [848, 163] on button "more_vert" at bounding box center [855, 151] width 29 height 29
click at [820, 96] on div at bounding box center [502, 227] width 1004 height 455
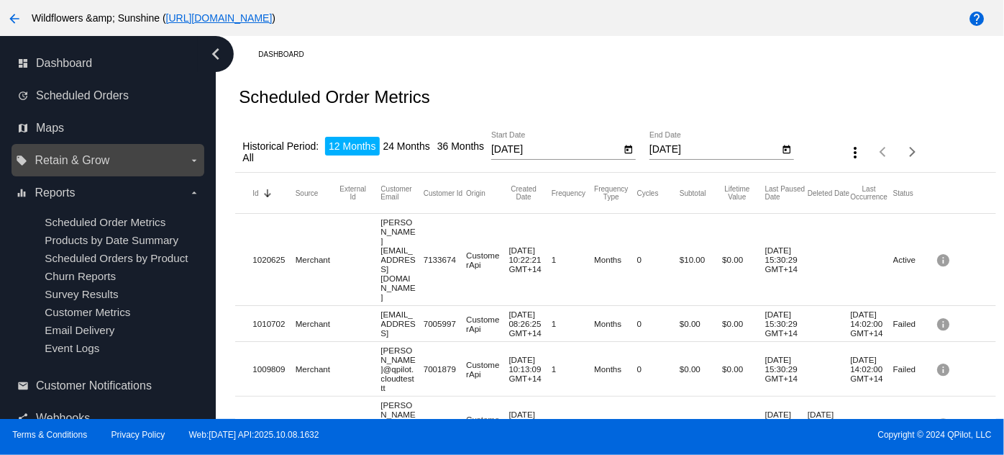
click at [94, 166] on span "Retain & Grow" at bounding box center [72, 160] width 75 height 13
click at [0, 0] on input "local_offer Retain & Grow arrow_drop_down" at bounding box center [0, 0] width 0 height 0
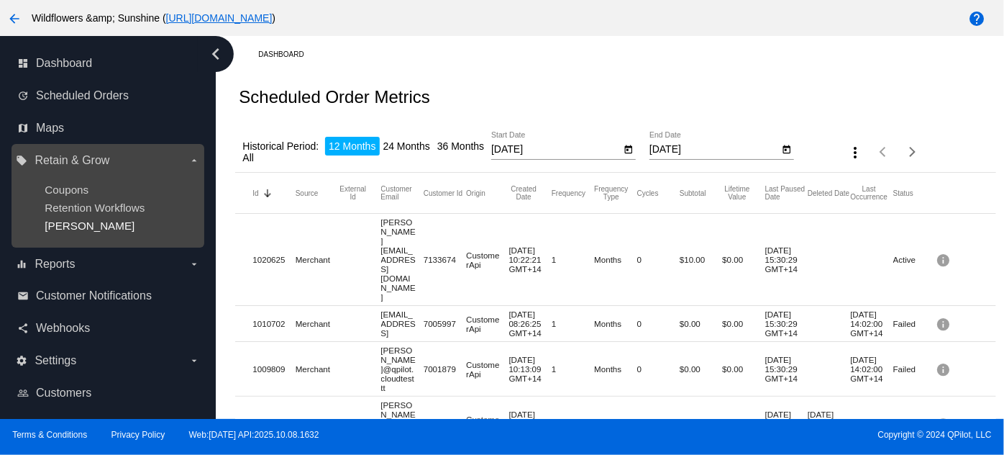
click at [71, 226] on span "[PERSON_NAME]" at bounding box center [90, 225] width 90 height 12
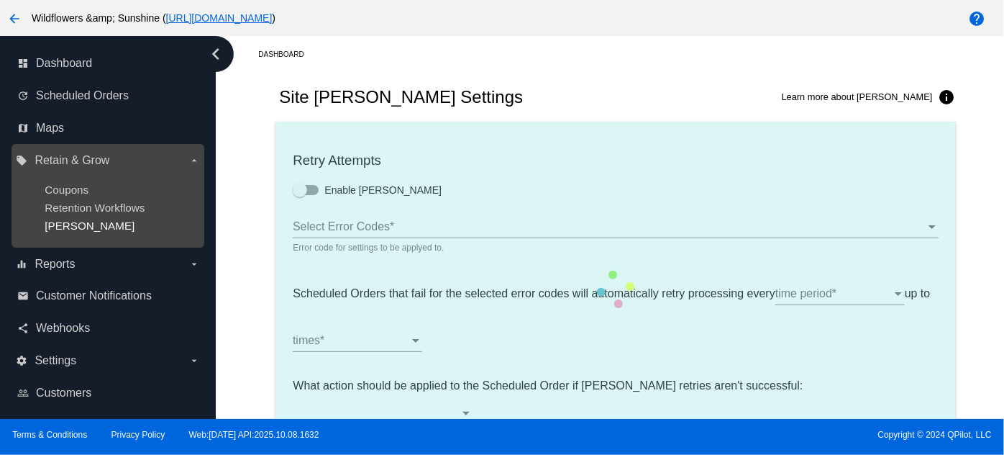
checkbox input "true"
type input "If no changes are made, we will automatically retry processing your {{Scheduled…"
type input "If no changes are made, we will automatically {{DunningAction}} your {{Schedule…"
type input "Your {{ScheduledOrder}} was {{DunningAction}}."
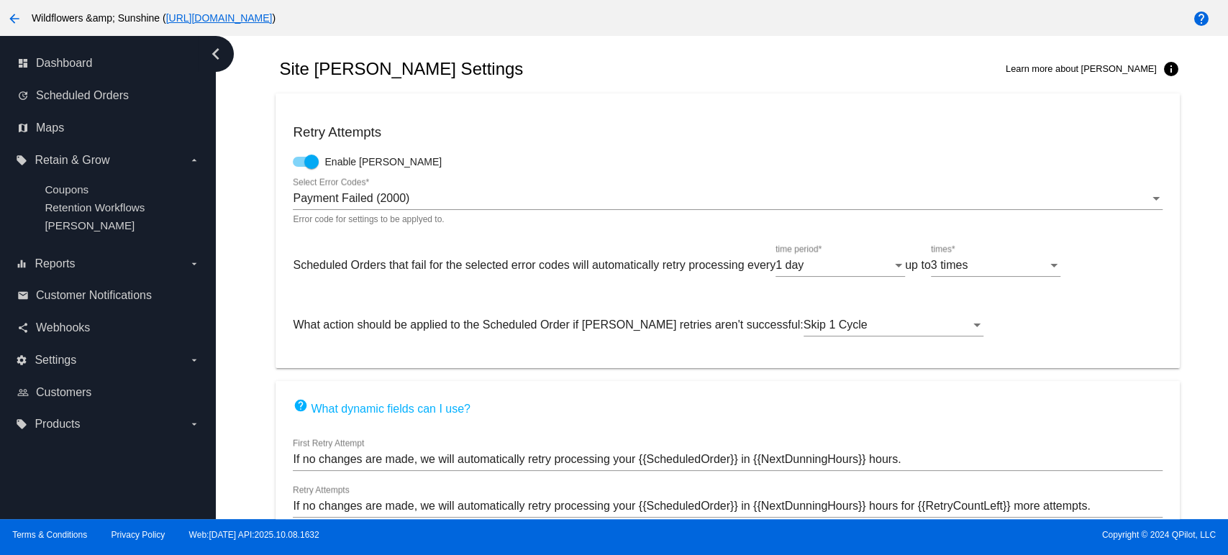
scroll to position [49, 0]
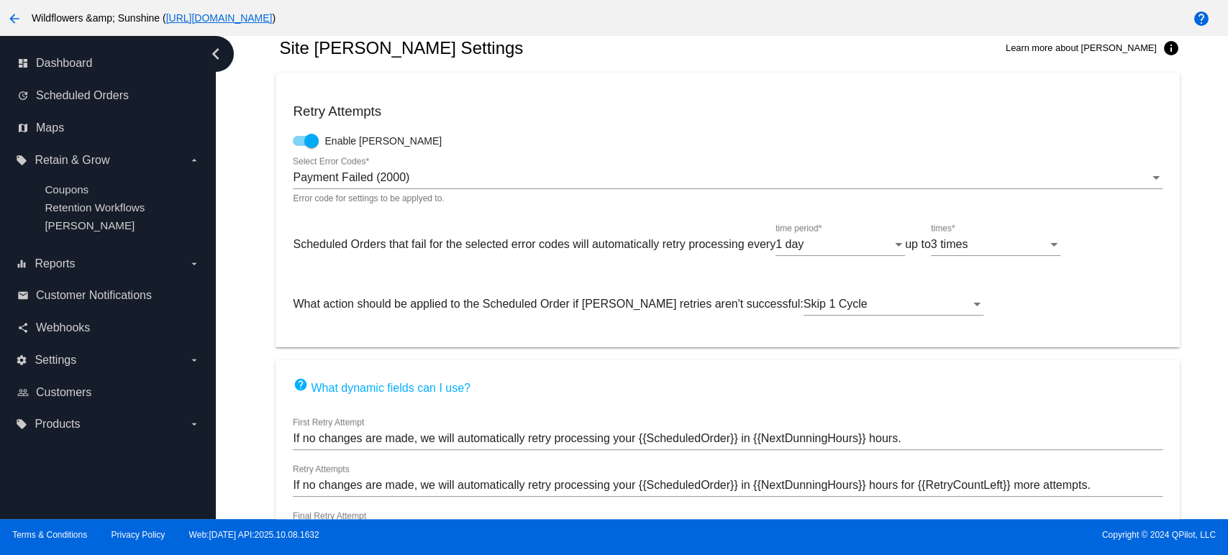
click at [435, 169] on div "Payment Failed (2000) Select Error Codes *" at bounding box center [727, 173] width 869 height 32
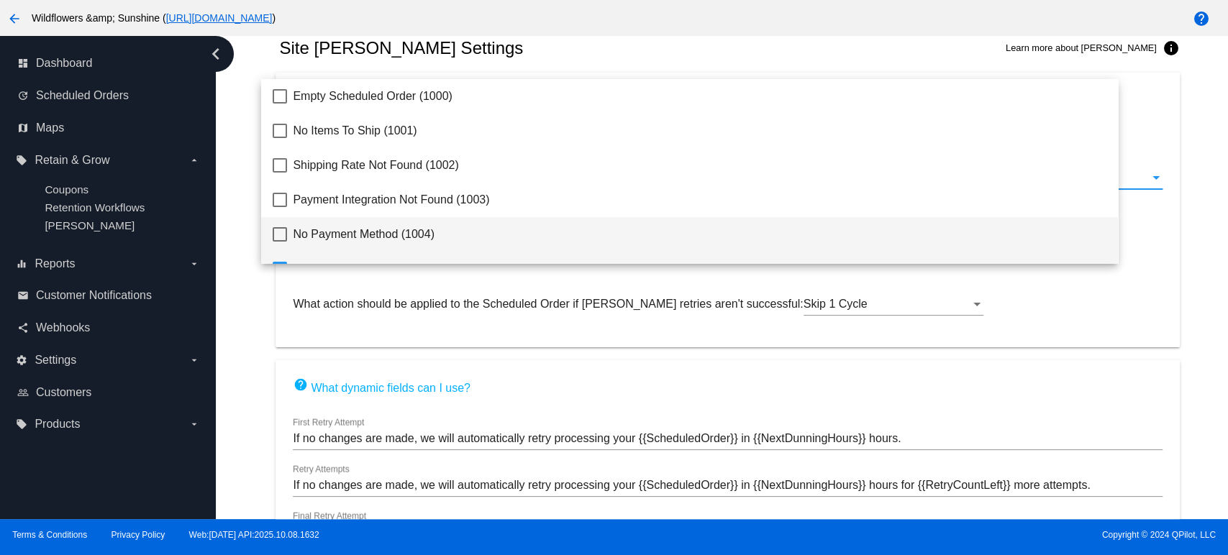
scroll to position [92, 0]
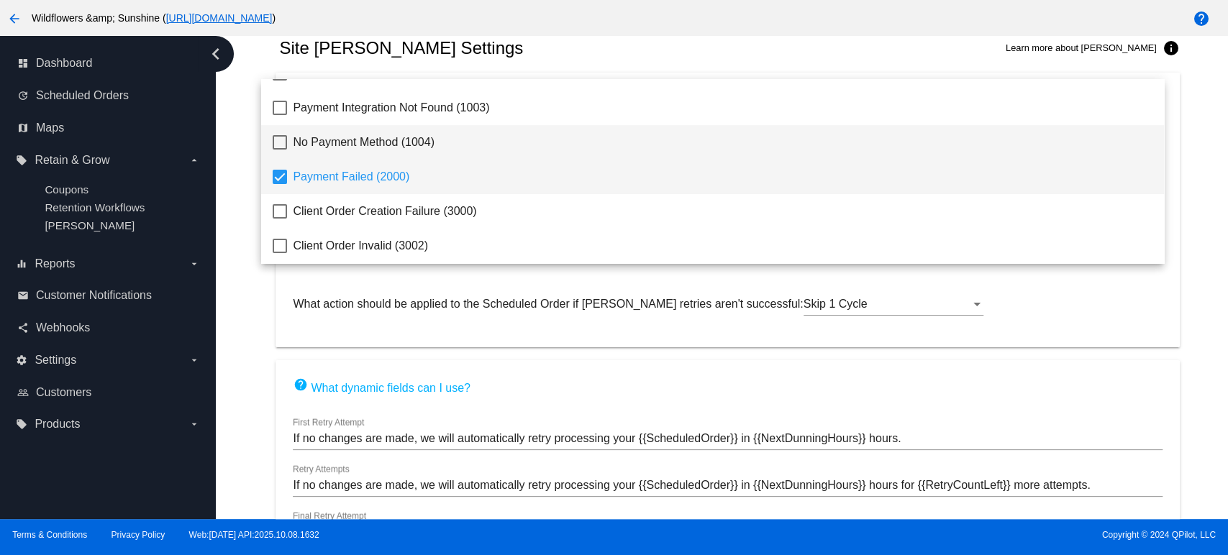
click at [349, 145] on span "No Payment Method (1004)" at bounding box center [723, 142] width 860 height 35
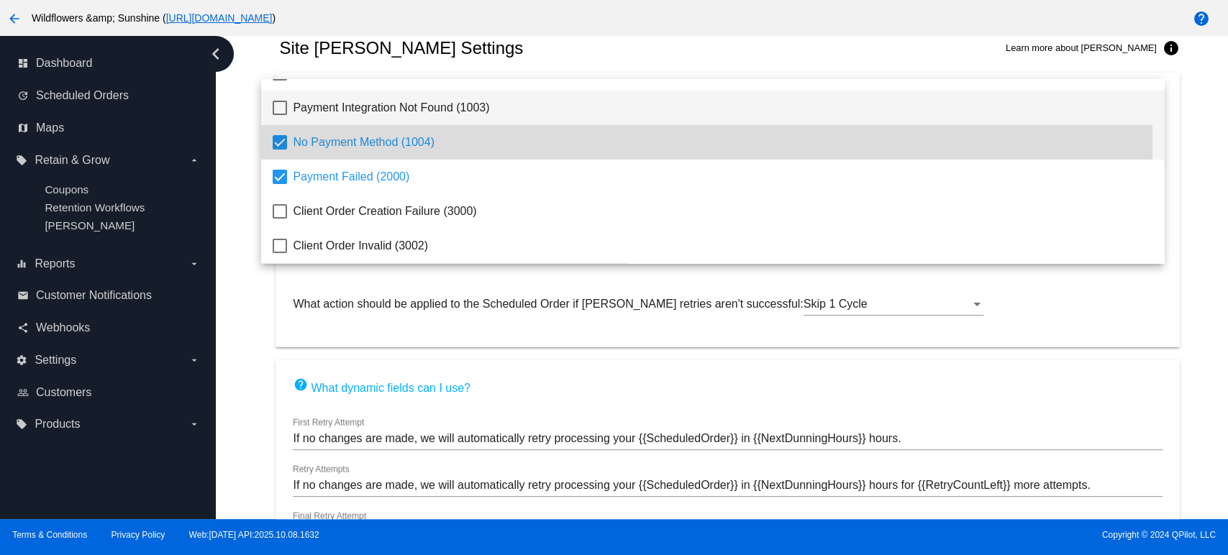
click at [347, 111] on span "Payment Integration Not Found (1003)" at bounding box center [723, 108] width 860 height 35
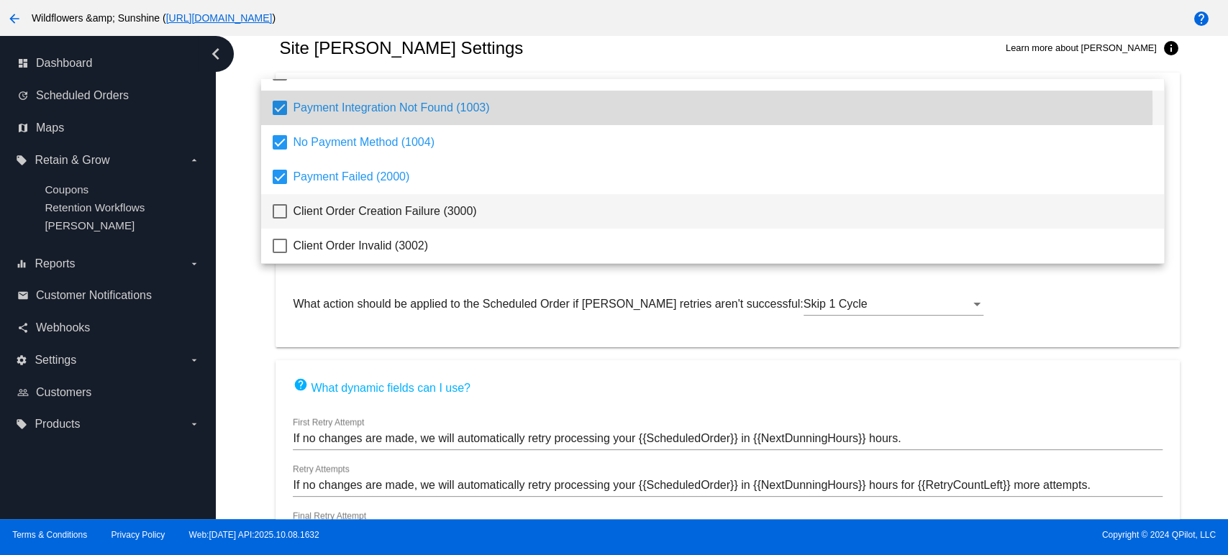
click at [340, 217] on span "Client Order Creation Failure (3000)" at bounding box center [723, 211] width 860 height 35
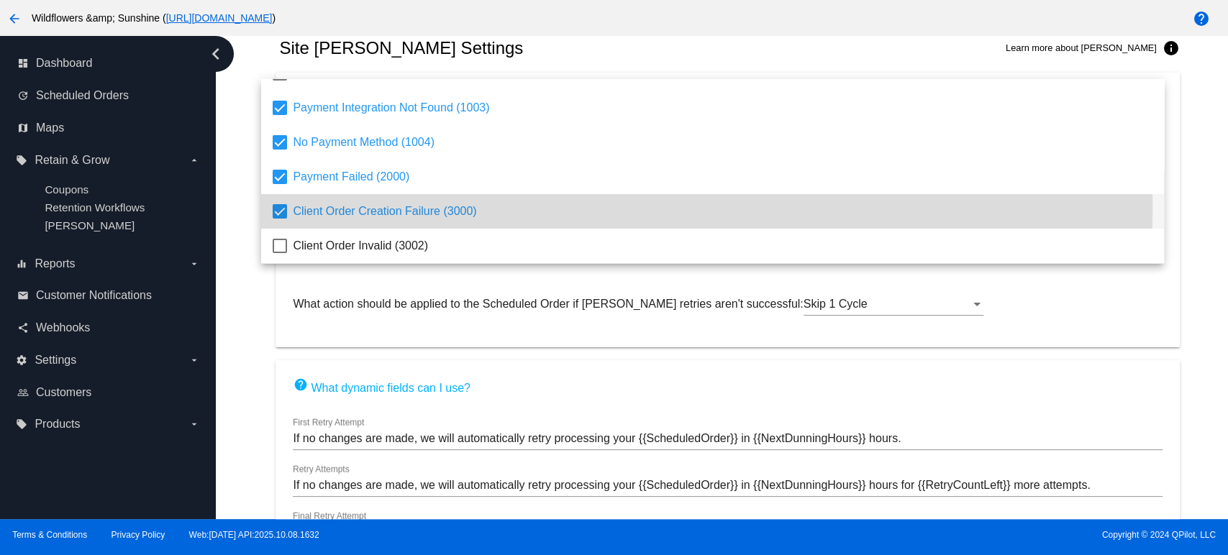
drag, startPoint x: 427, startPoint y: 207, endPoint x: 528, endPoint y: 64, distance: 175.5
click at [427, 203] on span "Client Order Creation Failure (3000)" at bounding box center [723, 211] width 860 height 35
click at [568, 61] on div at bounding box center [614, 277] width 1228 height 555
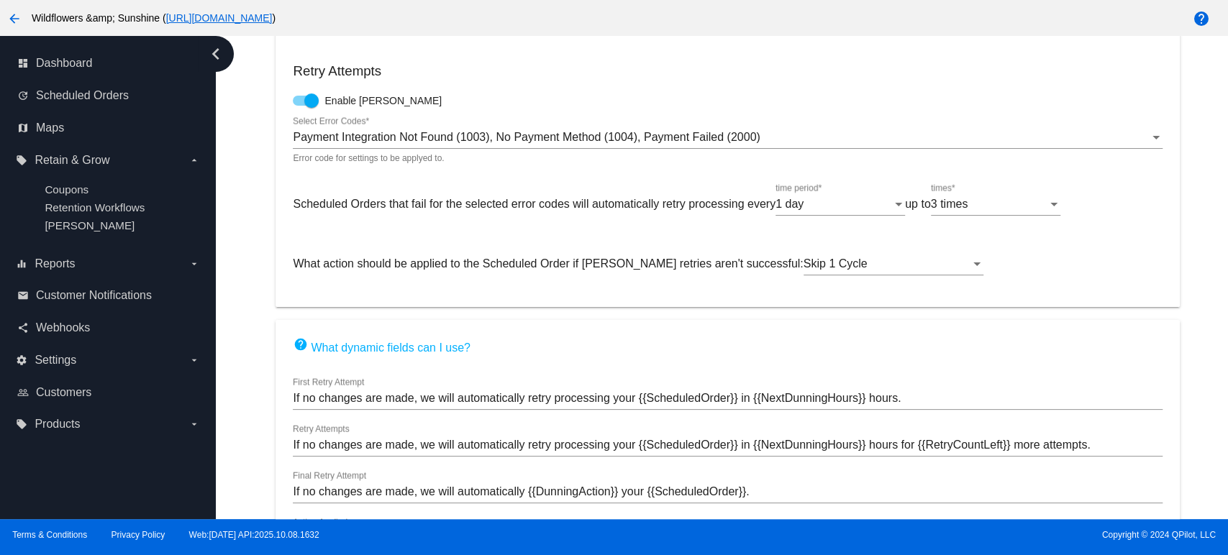
scroll to position [120, 0]
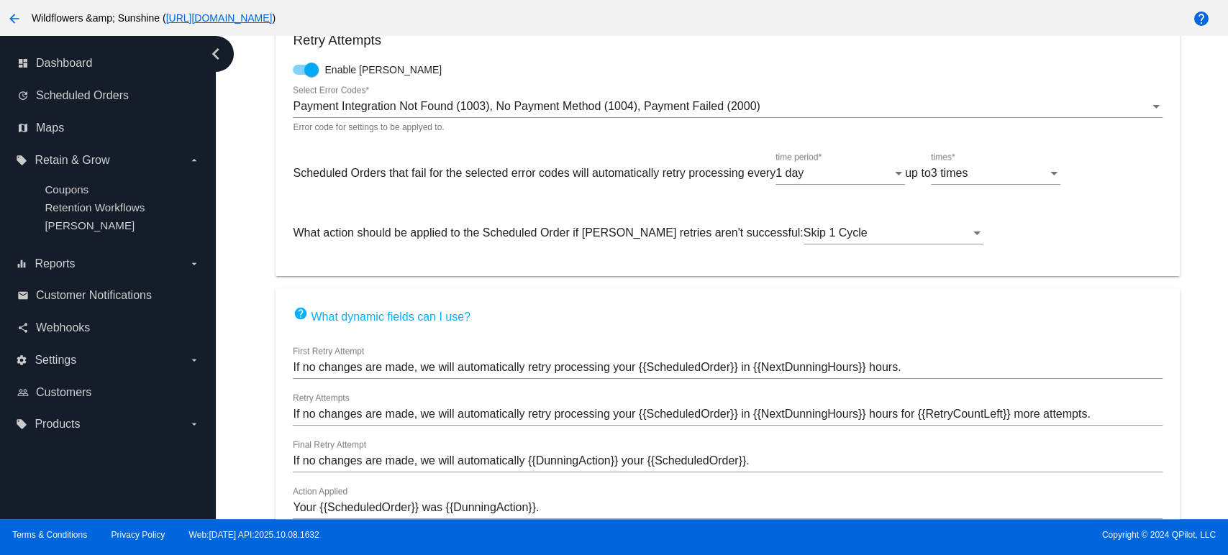
click at [854, 164] on div "1 day time period *" at bounding box center [841, 169] width 130 height 32
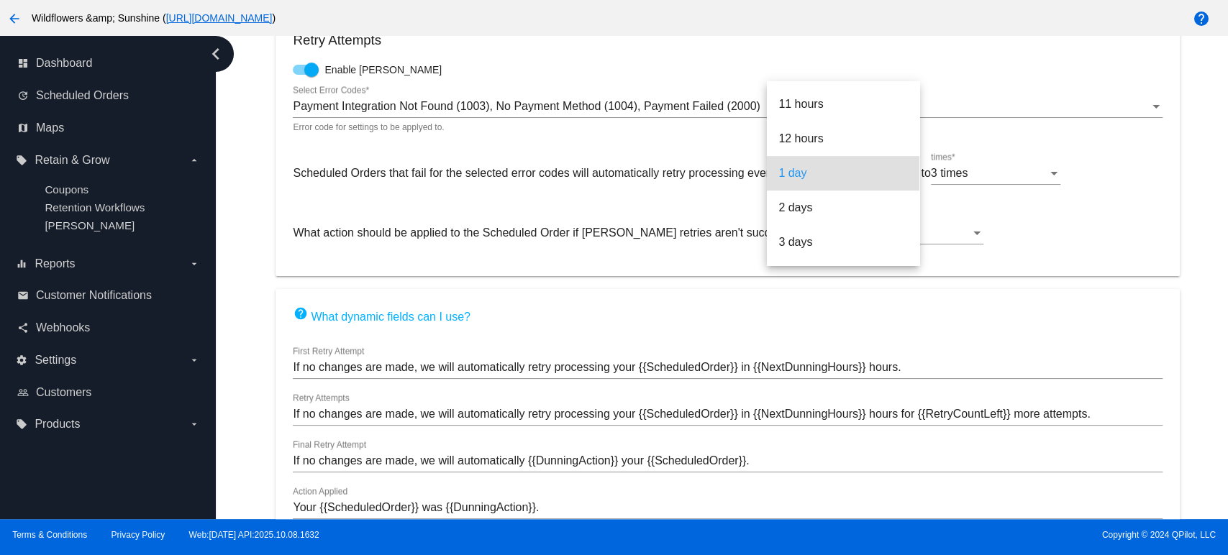
click at [1025, 178] on div at bounding box center [614, 277] width 1228 height 555
click at [1002, 174] on div "3 times" at bounding box center [989, 173] width 117 height 13
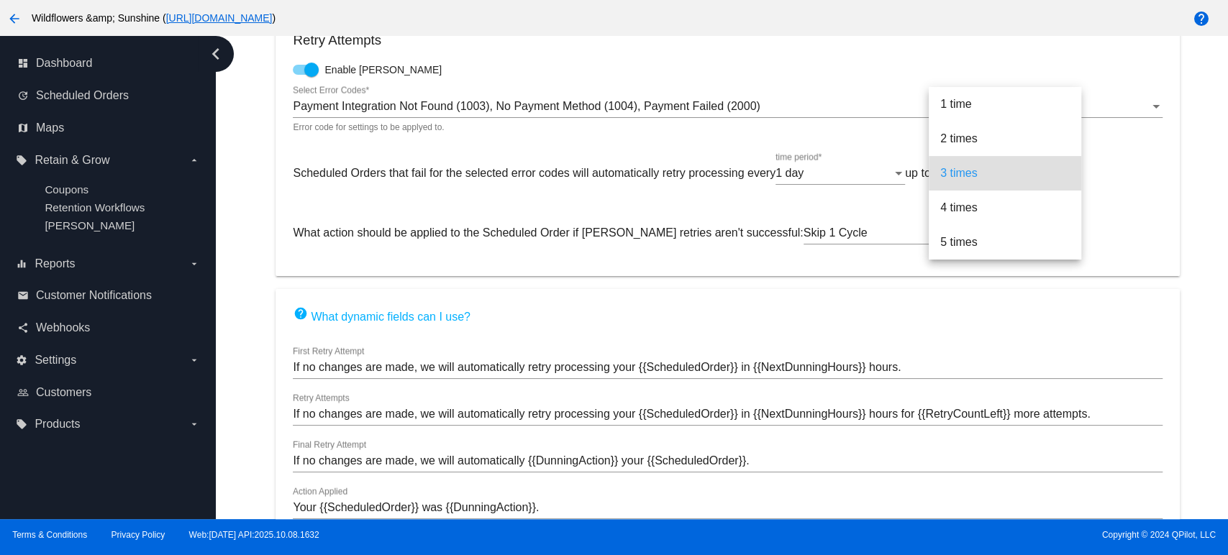
click at [857, 226] on div at bounding box center [614, 277] width 1228 height 555
click at [804, 234] on span "Skip 1 Cycle" at bounding box center [836, 233] width 64 height 12
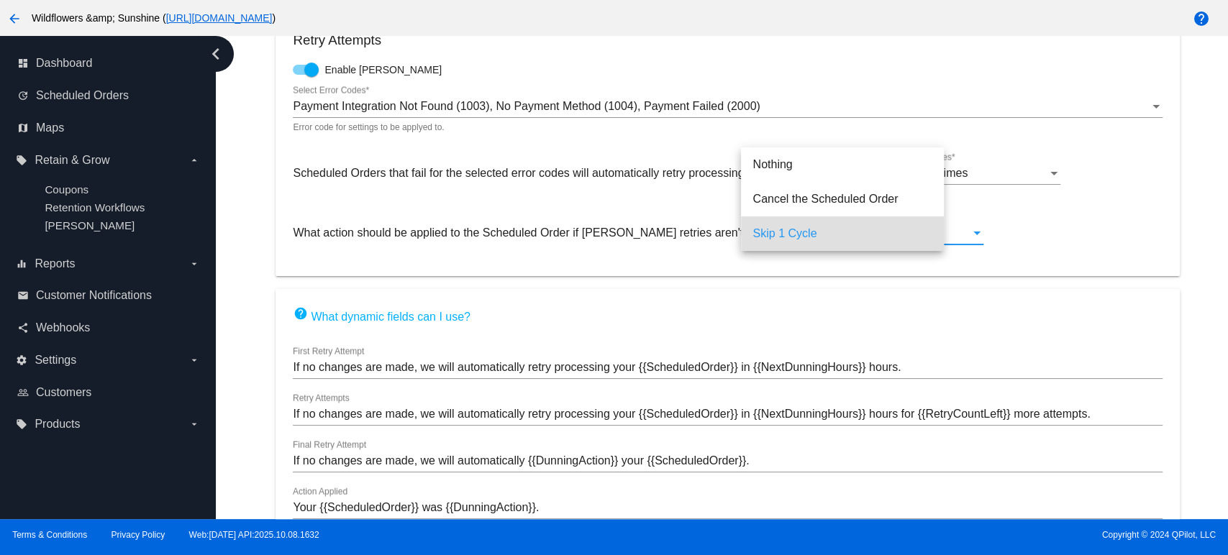
click at [1058, 230] on div at bounding box center [614, 277] width 1228 height 555
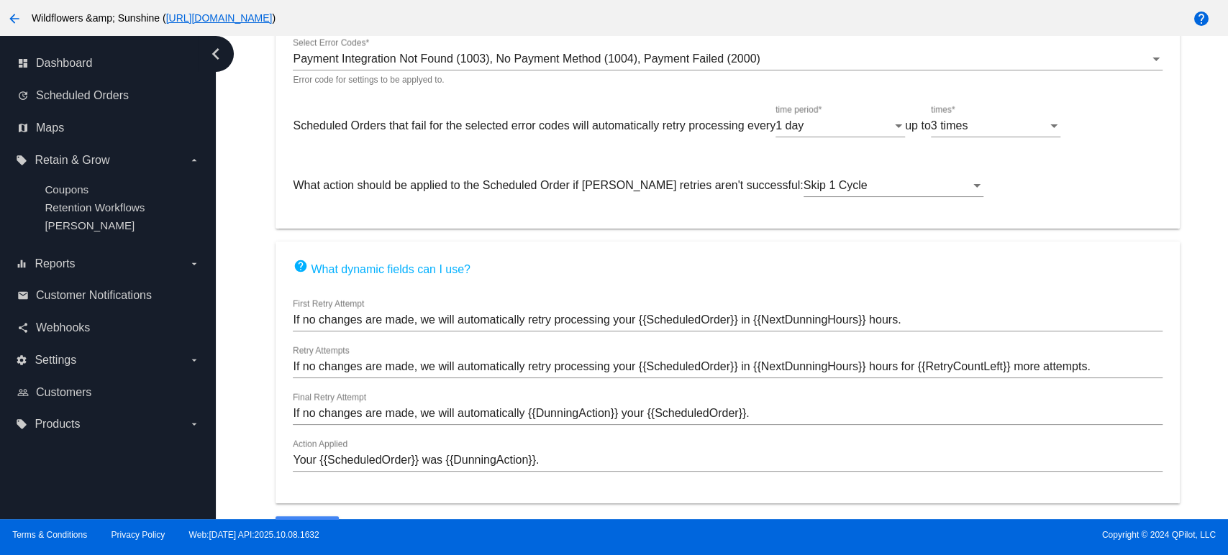
scroll to position [192, 0]
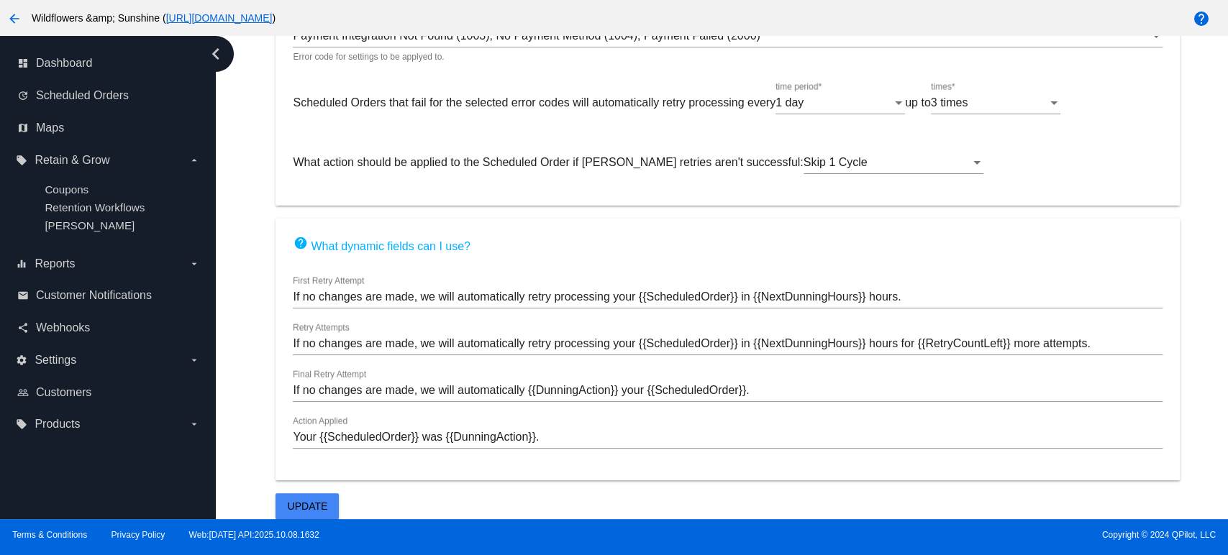
drag, startPoint x: 419, startPoint y: 275, endPoint x: 293, endPoint y: 272, distance: 125.9
click at [293, 272] on mat-card "help What dynamic fields can I use? If no changes are made, we will automatical…" at bounding box center [728, 350] width 904 height 262
click at [452, 471] on mat-card "help What dynamic fields can I use? If no changes are made, we will automatical…" at bounding box center [728, 350] width 904 height 262
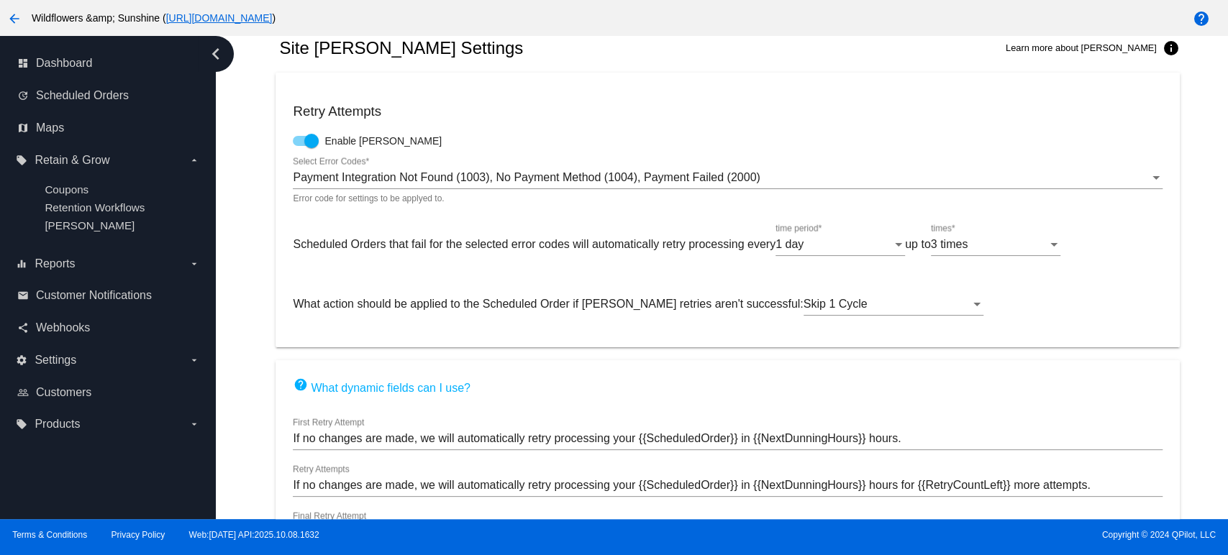
scroll to position [0, 0]
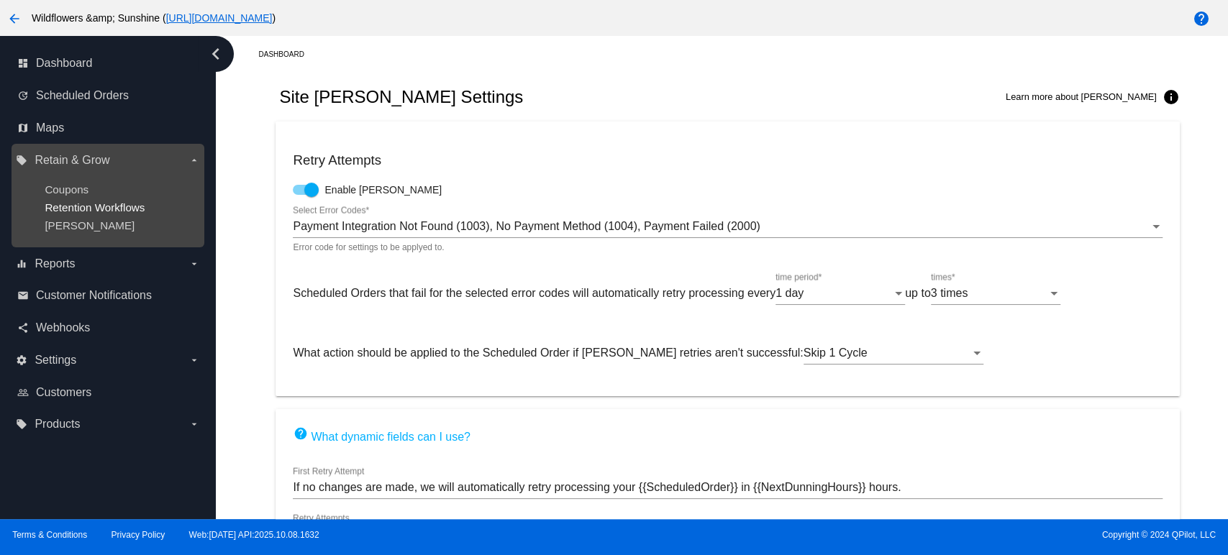
click at [105, 209] on span "Retention Workflows" at bounding box center [95, 207] width 100 height 12
